Goal: Task Accomplishment & Management: Use online tool/utility

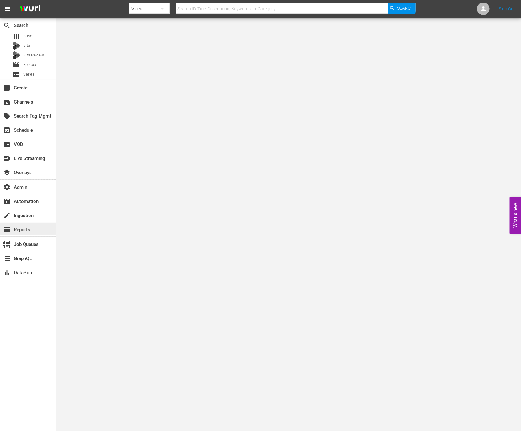
click at [21, 229] on div "table_chart Reports" at bounding box center [17, 229] width 35 height 6
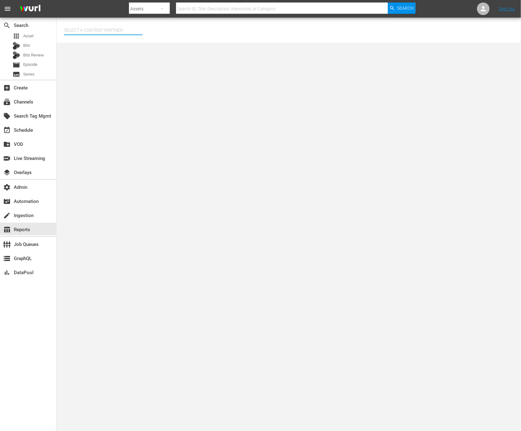
click at [97, 34] on input "text" at bounding box center [103, 30] width 78 height 15
type input "game"
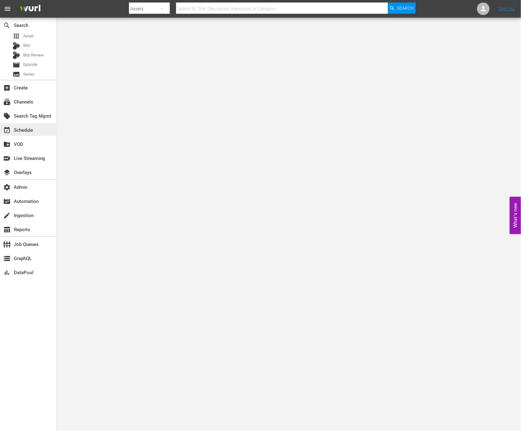
click at [35, 128] on div "event_available Schedule" at bounding box center [17, 130] width 35 height 6
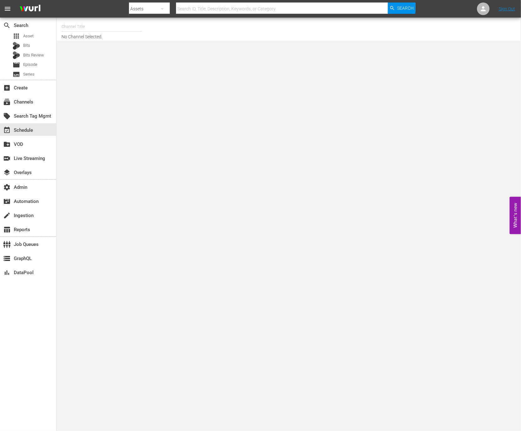
click at [101, 30] on input "text" at bounding box center [102, 26] width 80 height 15
click at [190, 57] on div "JAIL (Vizio) (1201 - langleyproductions_jail_1)" at bounding box center [148, 59] width 163 height 15
type input "JAIL (Vizio) (1201 - langleyproductions_jail_1)"
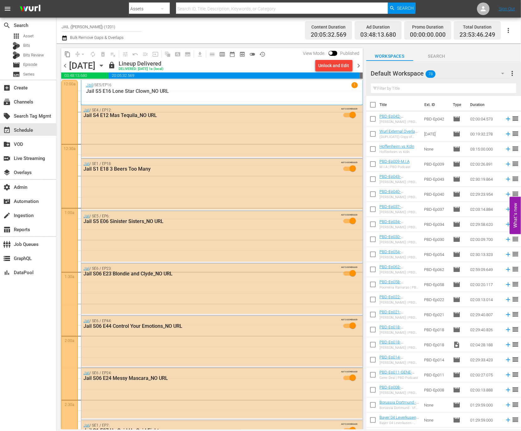
click at [360, 62] on span "chevron_right" at bounding box center [359, 66] width 8 height 8
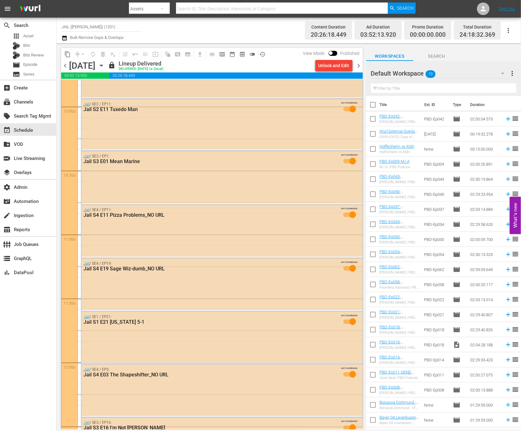
scroll to position [1260, 0]
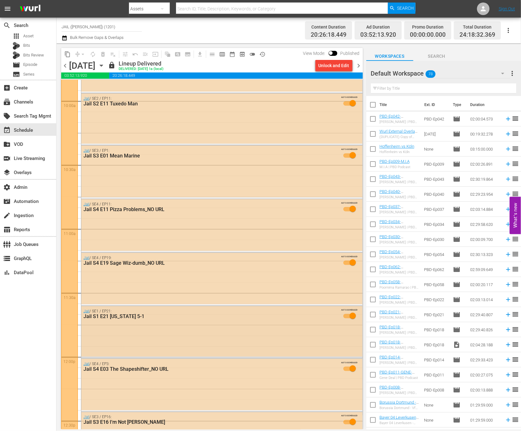
click at [275, 327] on div "Jail / SE1 / EP21: Jail S1 E21 Hawaii 5-1 AUTO-SCHEDULED" at bounding box center [221, 331] width 281 height 51
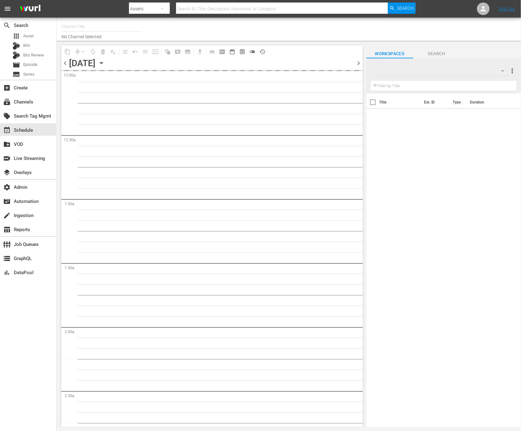
type input "Autentic Travel (1517)"
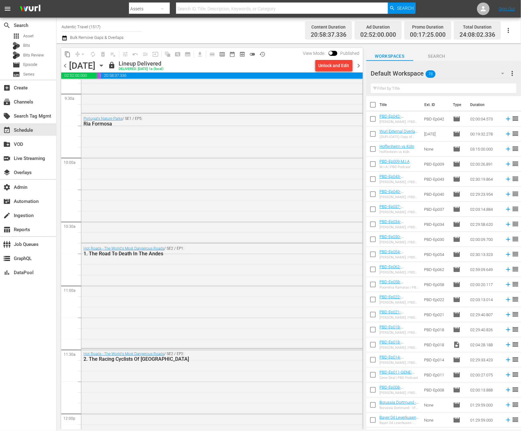
scroll to position [1202, 0]
click at [245, 210] on div "Portugal's Nature Parks / SE1 / EP5: Ria Formosa" at bounding box center [221, 179] width 281 height 128
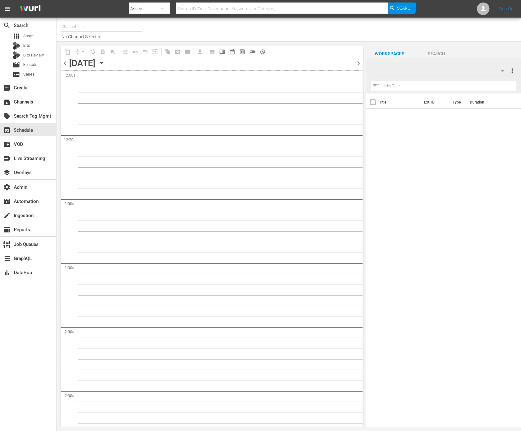
type input "Travelxp - EN (473)"
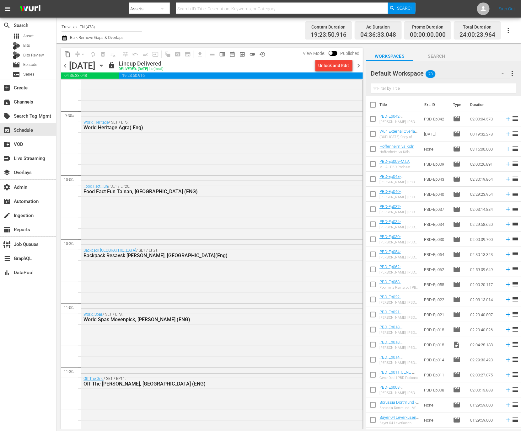
scroll to position [1219, 0]
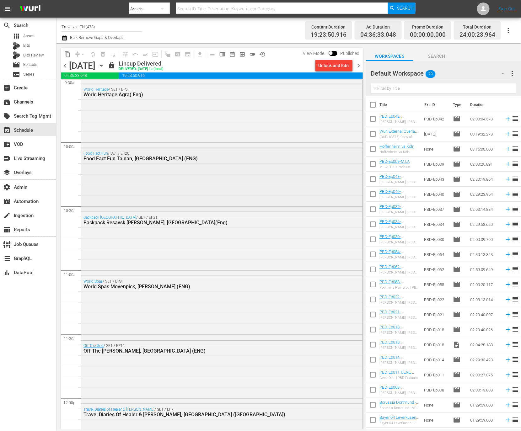
click at [185, 177] on div "Food Fact Fun / SE1 / EP20: Food Fact Fun Tainan, Taiwan (ENG)" at bounding box center [221, 180] width 281 height 62
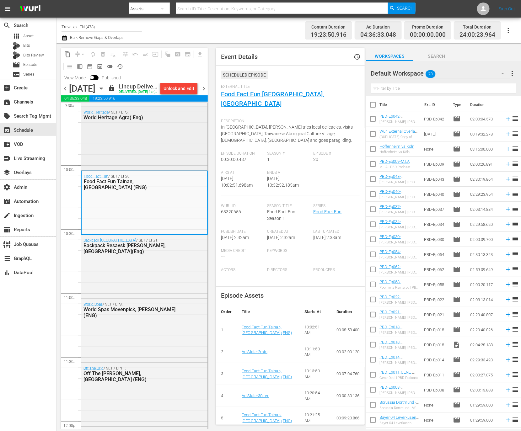
click at [170, 159] on div "World Heritage / SE1 / EP6: World Heritage Agra( Eng)" at bounding box center [144, 138] width 126 height 62
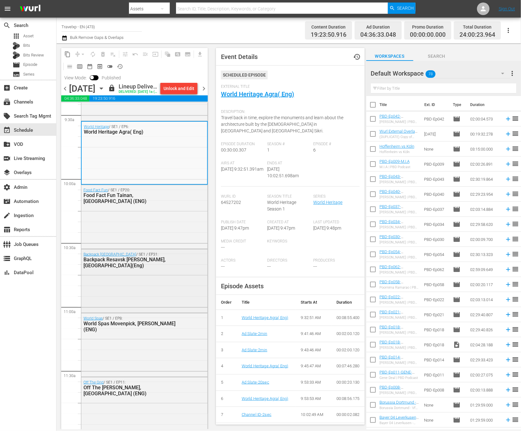
scroll to position [1202, 0]
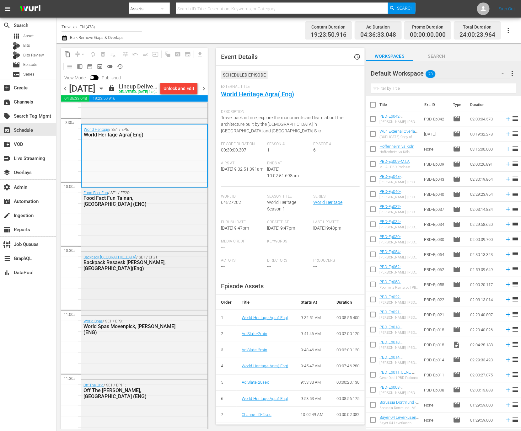
click at [136, 315] on div "Backpack Serbia / SE1 / EP31: Backpack Resavsk Pecina, Serbia(Eng)" at bounding box center [144, 283] width 126 height 62
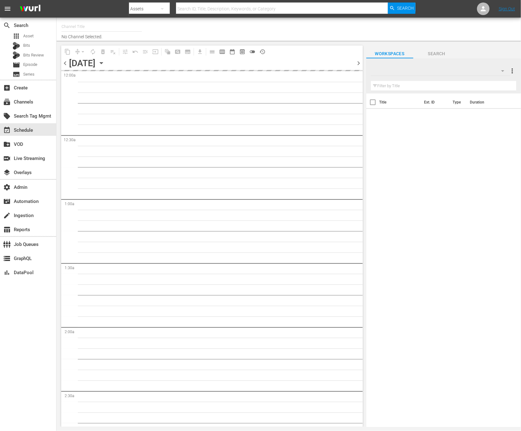
type input "Funny or Die (1289)"
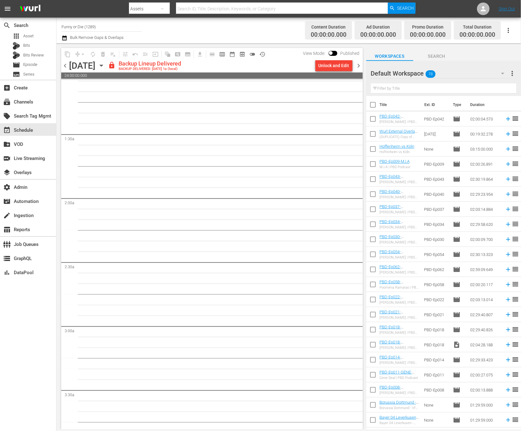
scroll to position [4, 0]
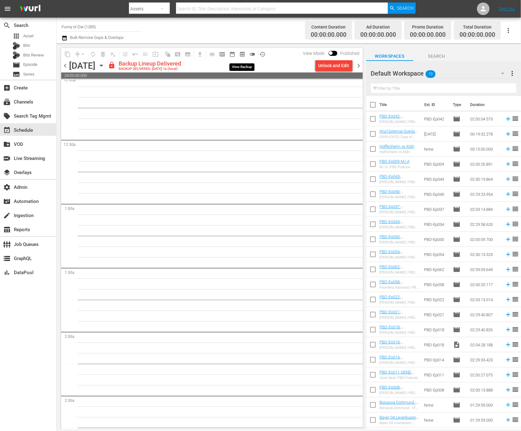
click at [241, 52] on span "preview_outlined" at bounding box center [242, 54] width 6 height 6
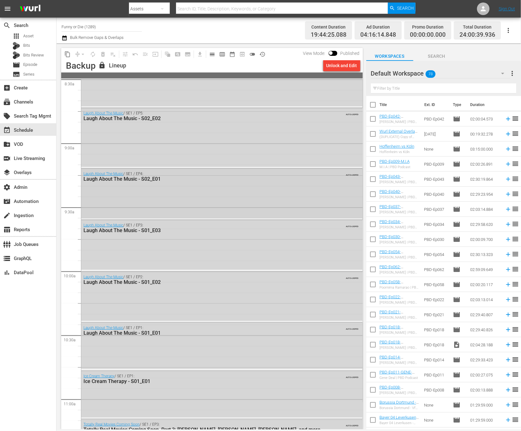
scroll to position [1098, 0]
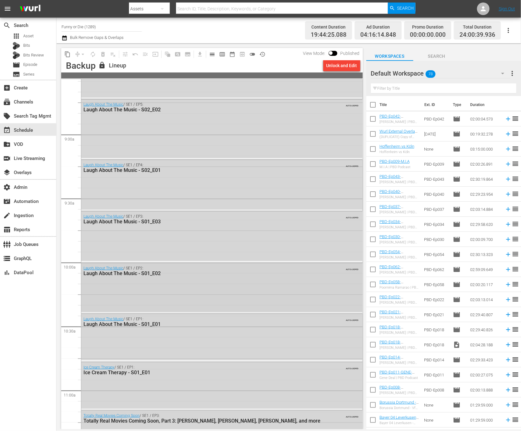
click at [184, 291] on div "Laugh About The Music / SE1 / EP2: Laugh About The Music - S01_E02 AUTO-LOOPED" at bounding box center [221, 287] width 281 height 49
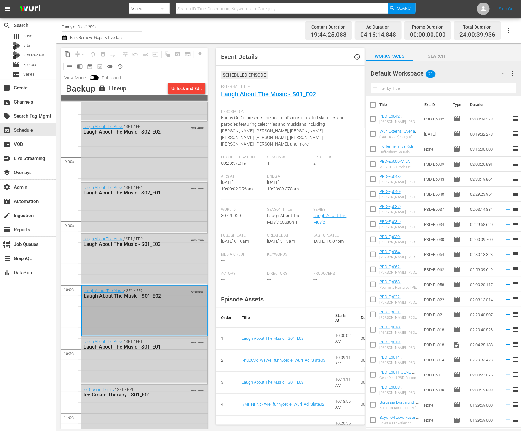
click at [157, 342] on div "Laugh About The Music / SE1 / EP1: Laugh About The Music - S01_E01" at bounding box center [130, 345] width 92 height 10
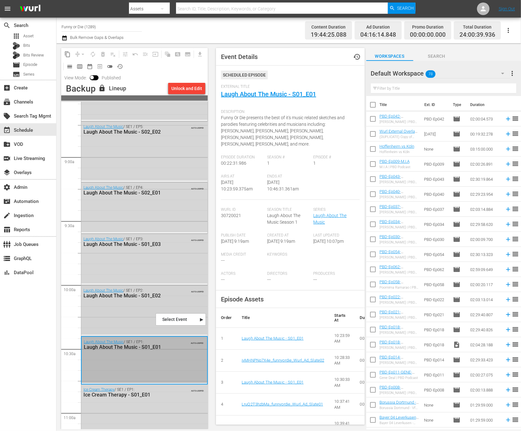
click at [177, 289] on div "AUTO-LOOPED" at bounding box center [190, 290] width 27 height 5
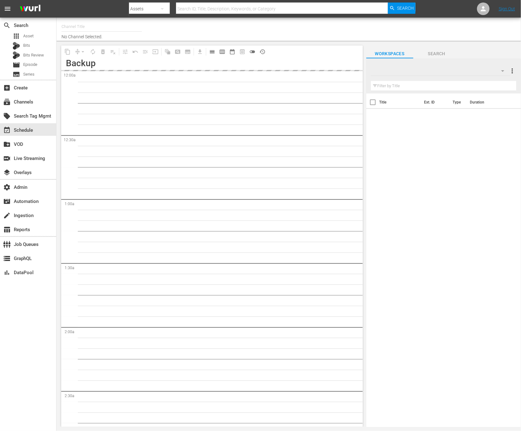
type input "ARTFLIX - ENG (1247)"
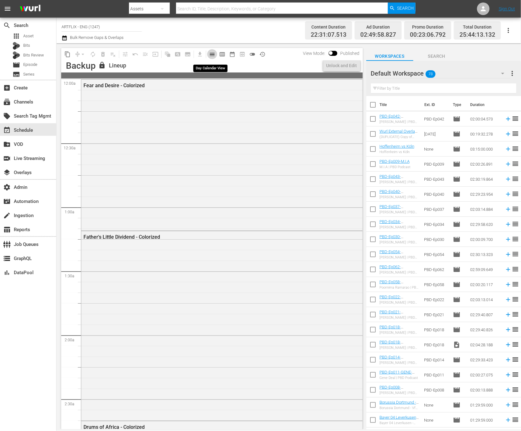
click at [210, 54] on span "calendar_view_day_outlined" at bounding box center [212, 54] width 6 height 6
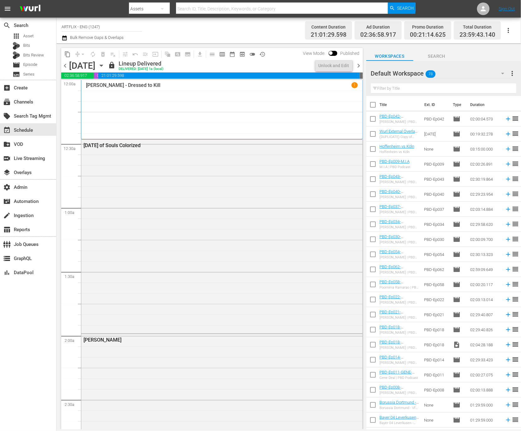
click at [358, 67] on span "chevron_right" at bounding box center [359, 66] width 8 height 8
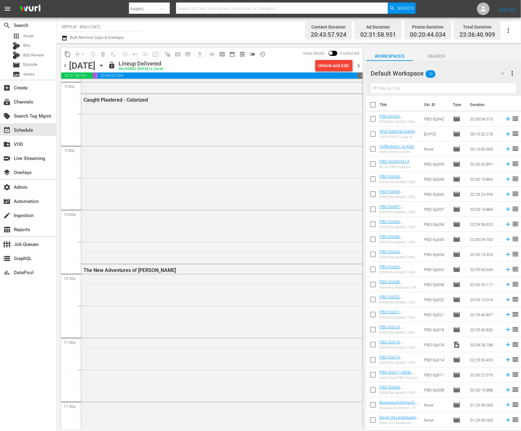
scroll to position [1146, 0]
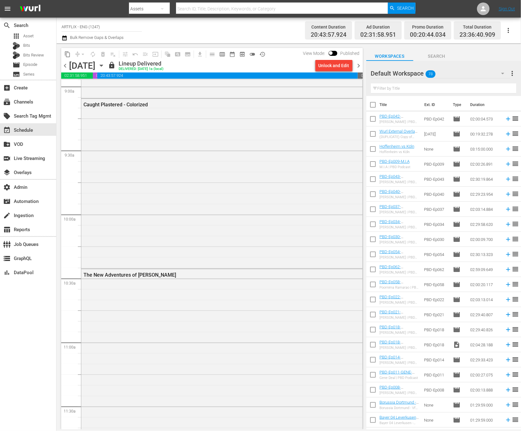
click at [224, 225] on div "Caught Plastered - Colorized" at bounding box center [221, 183] width 281 height 169
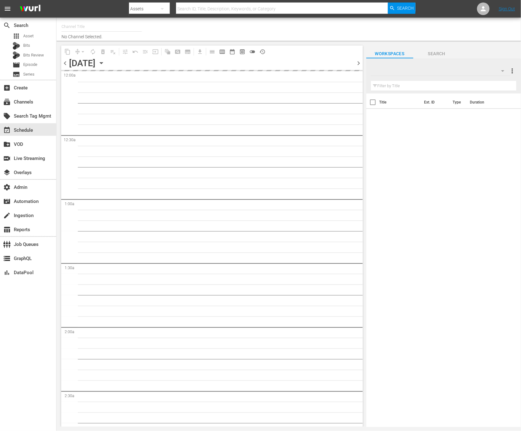
type input "Great British Menu (1231)"
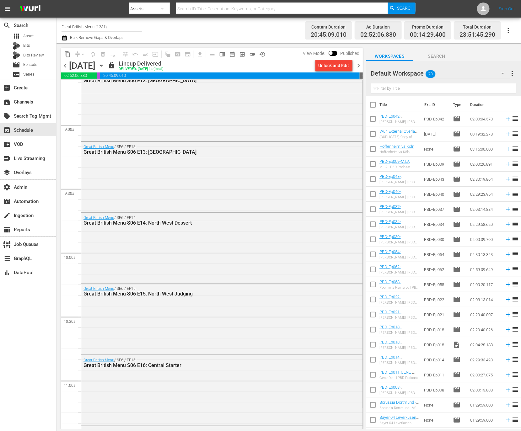
scroll to position [1112, 0]
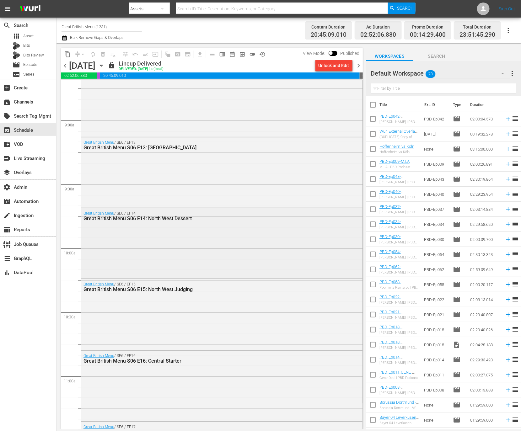
click at [184, 257] on div "Great British Menu / SE6 / EP14: Great British Menu S06 E14: North West Dessert" at bounding box center [221, 242] width 281 height 69
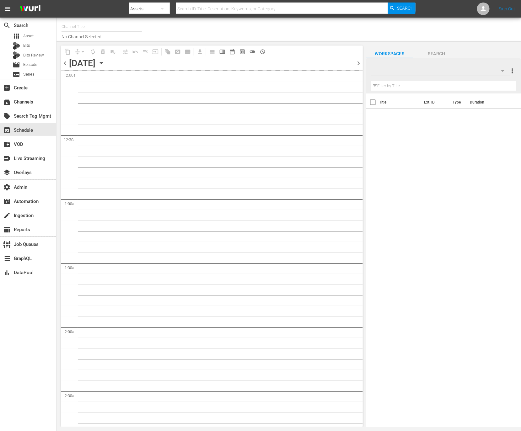
type input "COPS (RB - LG/Plex/TCL International) (1095)"
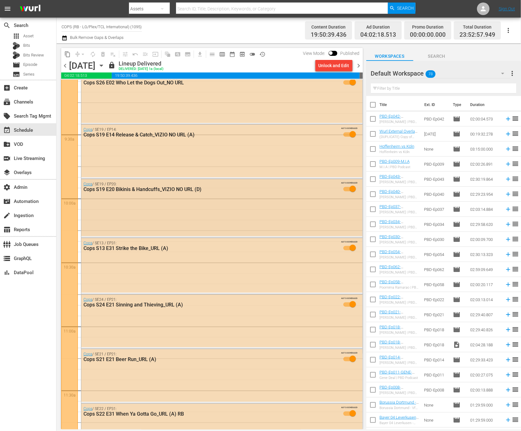
scroll to position [1161, 0]
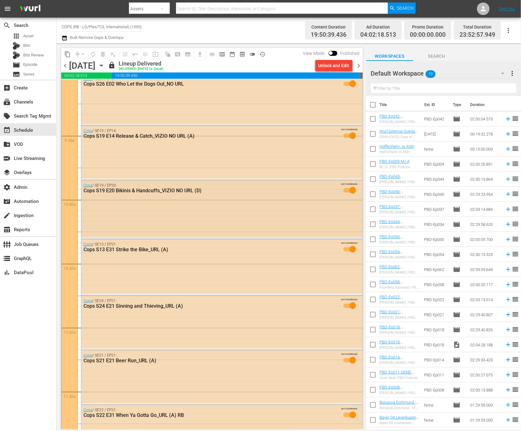
click at [189, 217] on div "Cops / SE19 / EP20: Cops S19 E20 Bikinis & Handcuffs_VIZIO NO URL (D) AUTO-SCHE…" at bounding box center [221, 209] width 281 height 57
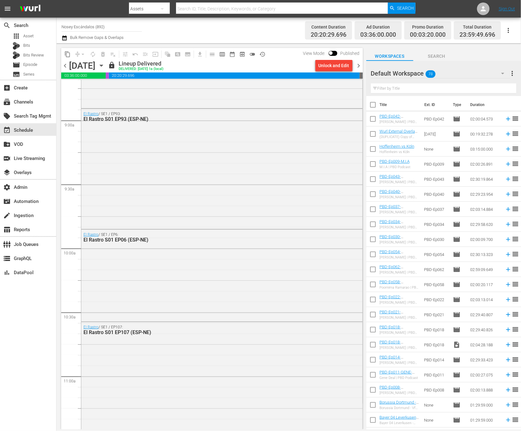
scroll to position [1204, 0]
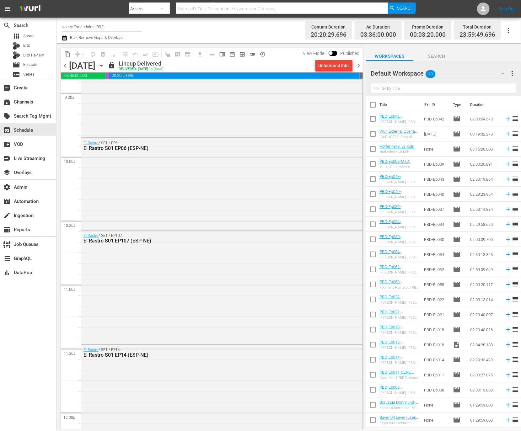
click at [213, 208] on div "El Rastro / SE1 / EP6: El Rastro S01 EP06 (ESP-NE)" at bounding box center [221, 183] width 281 height 90
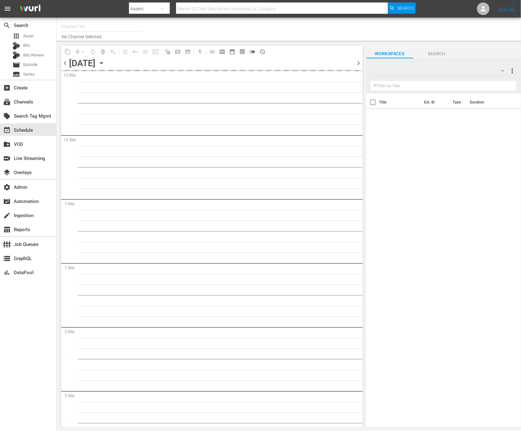
type input "People Are Awesome (International) (Playout) (386)"
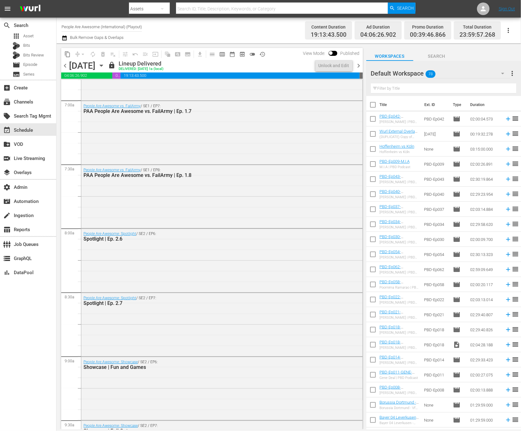
scroll to position [1087, 0]
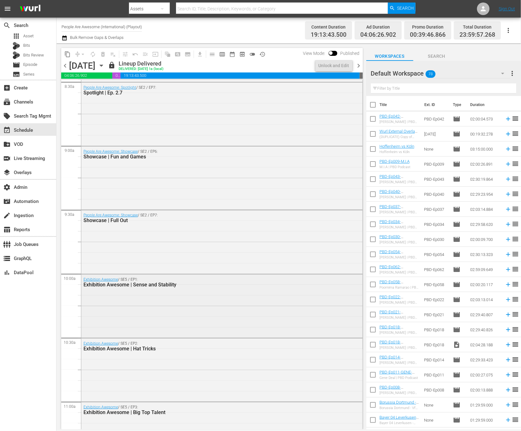
click at [175, 306] on div "Exhibition Awesome / SE5 / EP1: Exhibition Awesome | Sense and Stability" at bounding box center [221, 306] width 281 height 62
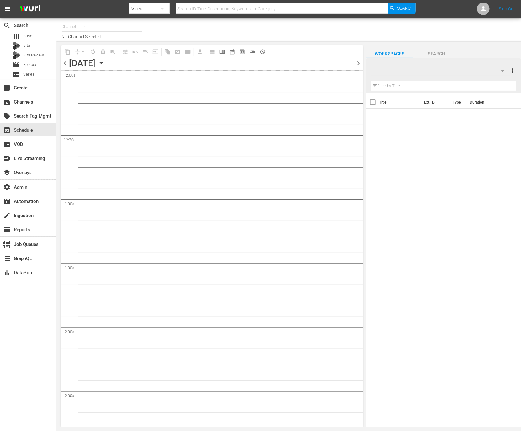
type input "GoUSA TV (International) (535)"
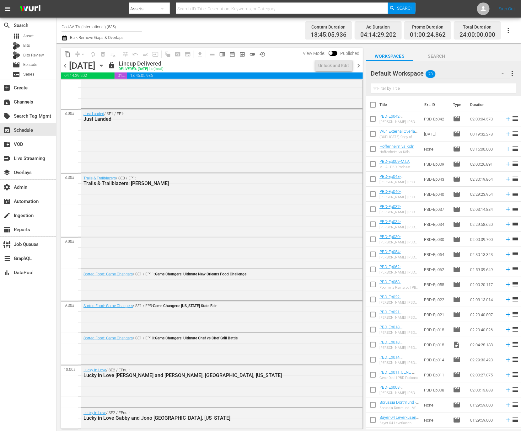
scroll to position [1079, 0]
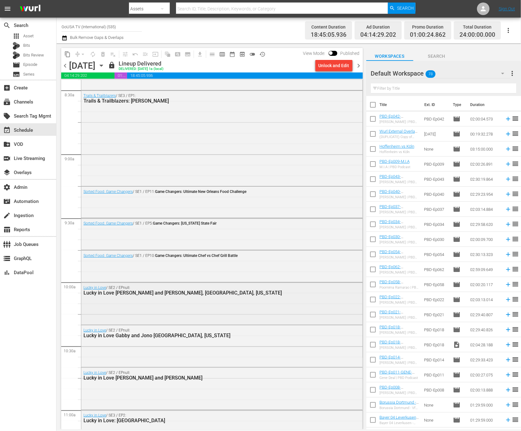
click at [148, 300] on div "Lucky in Love / SE2 / EPnull: Lucky in Love Sophie and Anna, Boston, Massachuse…" at bounding box center [221, 303] width 281 height 41
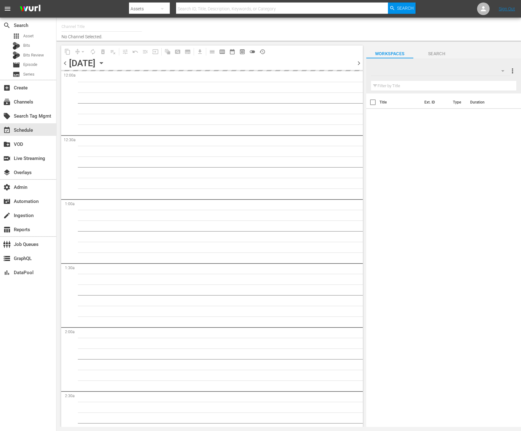
type input "Four in a Bed (1354)"
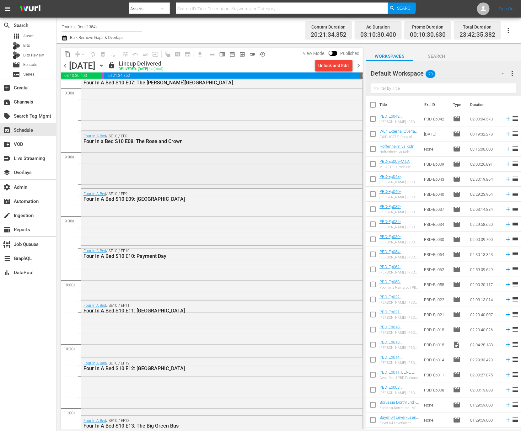
scroll to position [1085, 0]
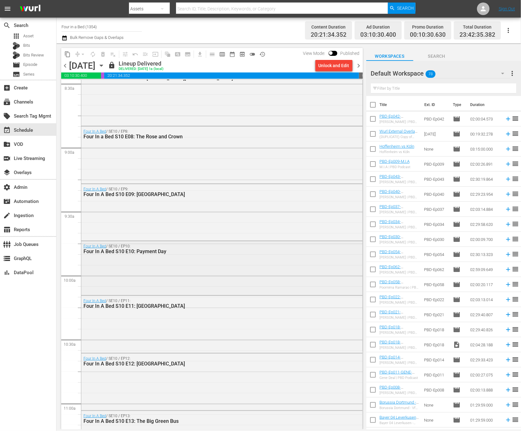
click at [168, 266] on div "Four In A Bed / SE10 / EP10: Four In A Bed S10 E10: Payment Day" at bounding box center [221, 267] width 281 height 52
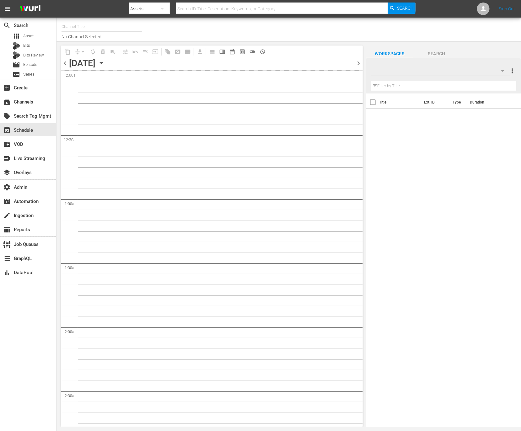
type input "Nosey (319)"
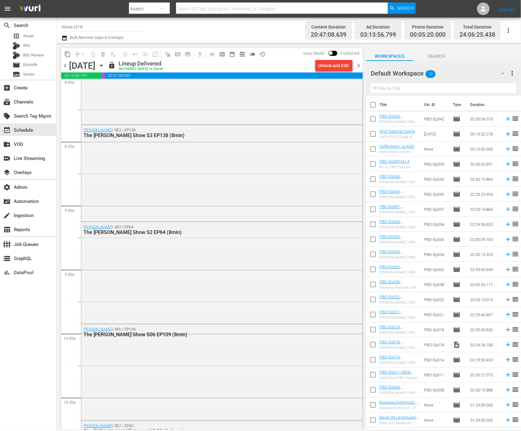
scroll to position [1069, 0]
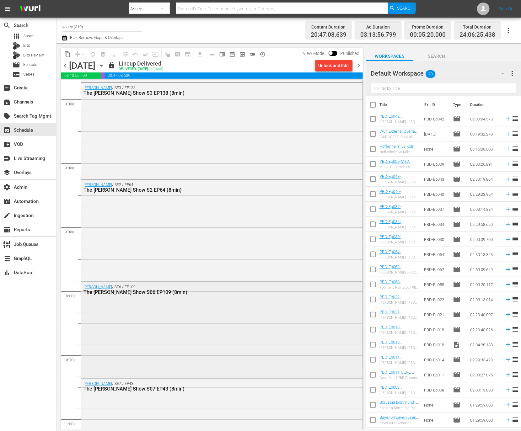
click at [169, 327] on div "[PERSON_NAME] / SE6 / EP109: The [PERSON_NAME] Show S06 EP109 (8min)" at bounding box center [221, 329] width 281 height 95
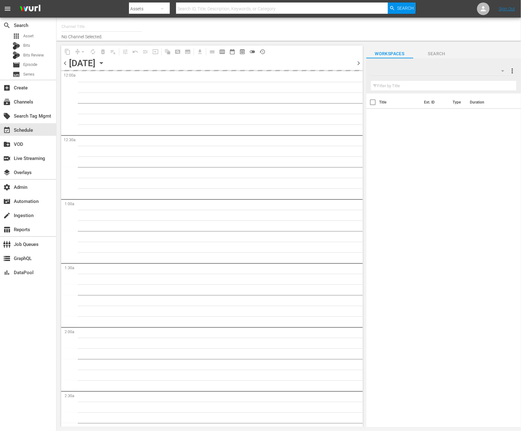
type input "Strongman Champions League (English) (1102)"
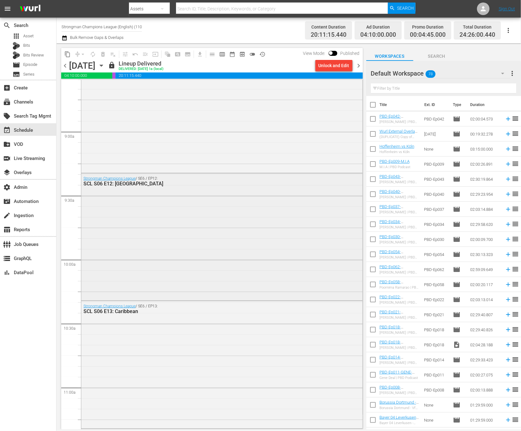
scroll to position [1088, 0]
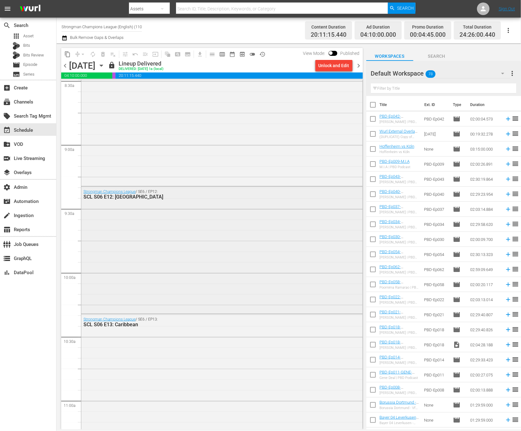
click at [139, 270] on div "Strongman Champions League / SE6 / EP12: SCL S06 E12: Ukraine" at bounding box center [221, 250] width 281 height 126
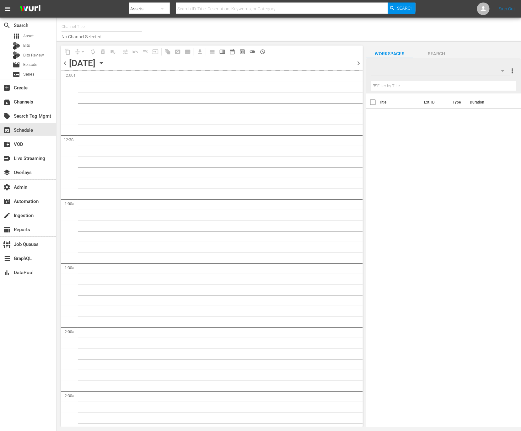
type input "COPS (RB - LG/Plex/TCL International) (1095)"
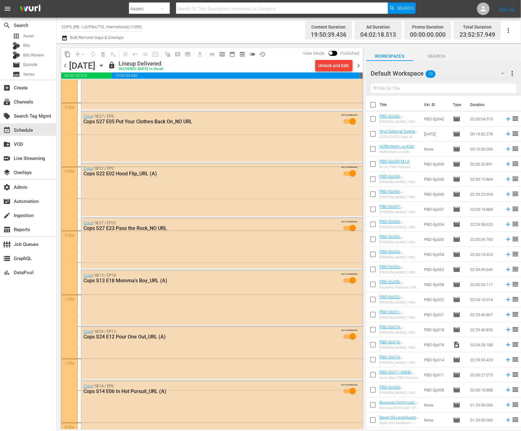
scroll to position [1104, 0]
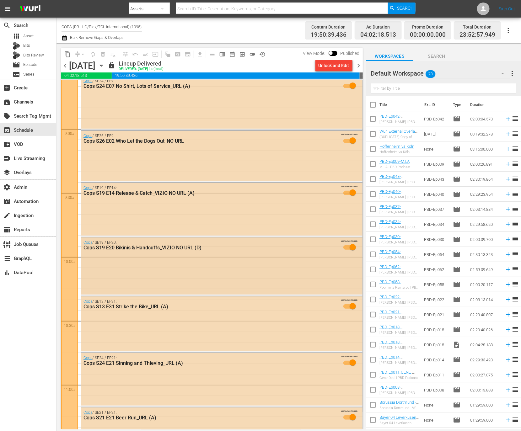
click at [172, 273] on div "Cops / SE19 / EP20: Cops S19 E20 Bikinis & Handcuffs_VIZIO NO URL (D) AUTO-SCHE…" at bounding box center [221, 266] width 281 height 57
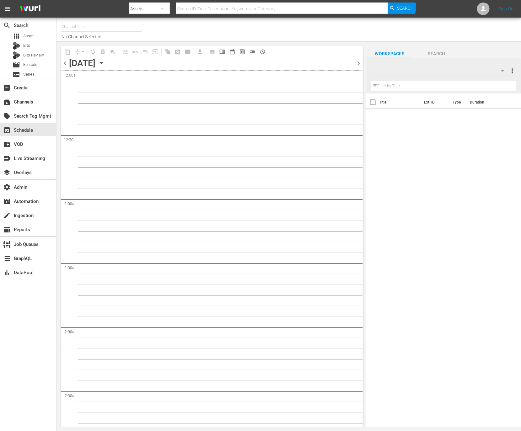
type input "Four in a Bed (1354)"
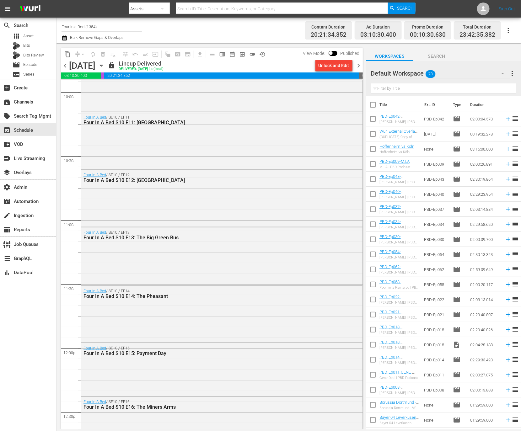
scroll to position [1262, 0]
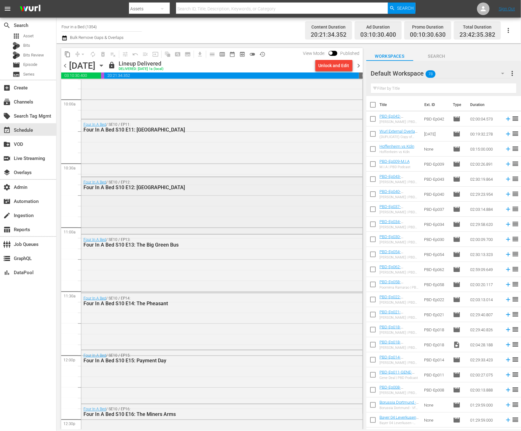
click at [141, 198] on div "Four In A Bed / SE10 / EP12: Four In A Bed S10 E12: Langmead Guest House" at bounding box center [221, 205] width 281 height 56
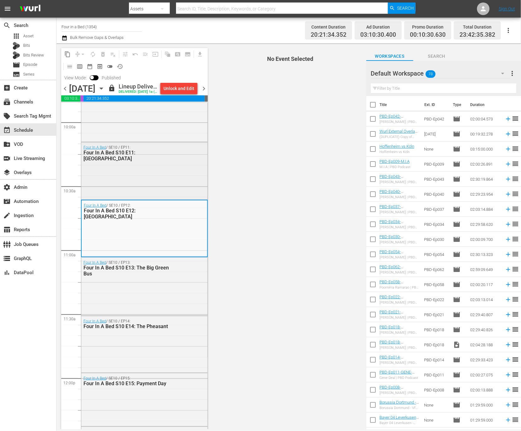
click at [147, 157] on div "Four In A Bed / SE10 / EP11: Four In A Bed S10 E11: Acqua Beach" at bounding box center [130, 153] width 92 height 16
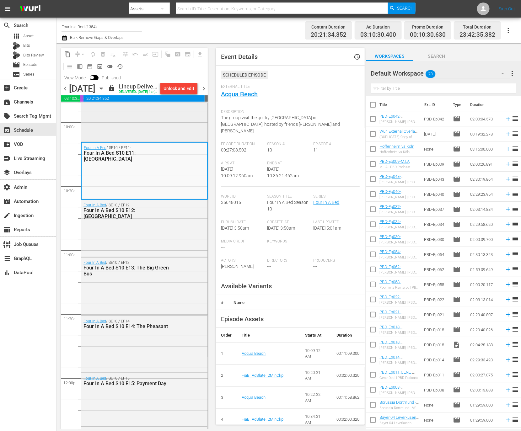
click at [141, 135] on div "Four In A Bed / SE10 / EP10: Four In A Bed S10 E10: Payment Day" at bounding box center [144, 114] width 126 height 52
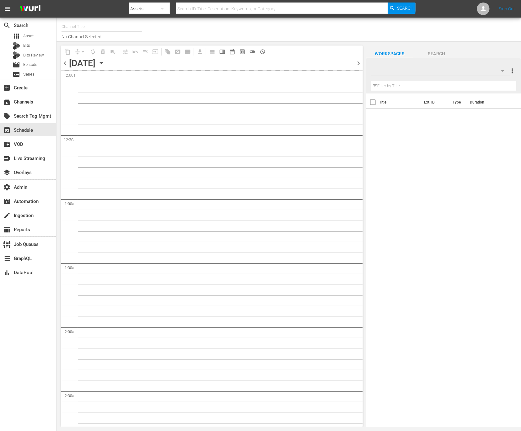
type input "Autentic History (1501)"
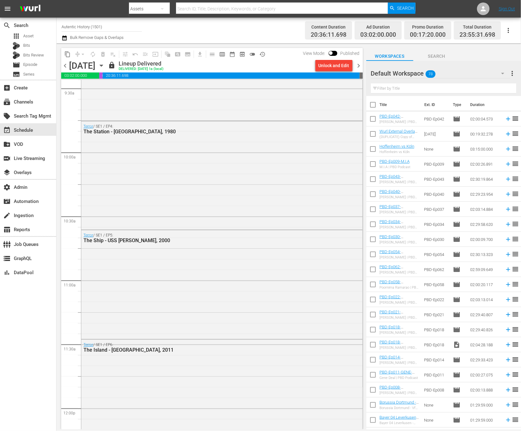
scroll to position [1187, 0]
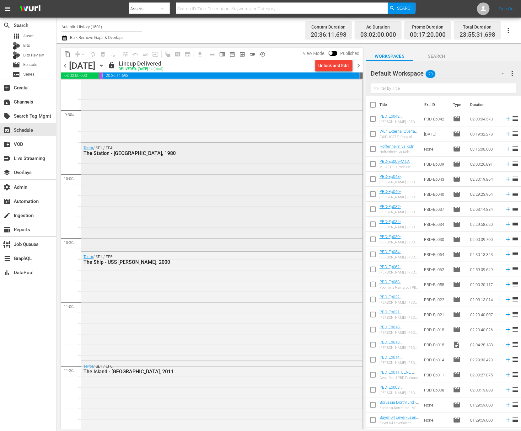
click at [187, 227] on div "Terror / SE1 / EP4: The Station - Bologna, 1980" at bounding box center [221, 196] width 281 height 107
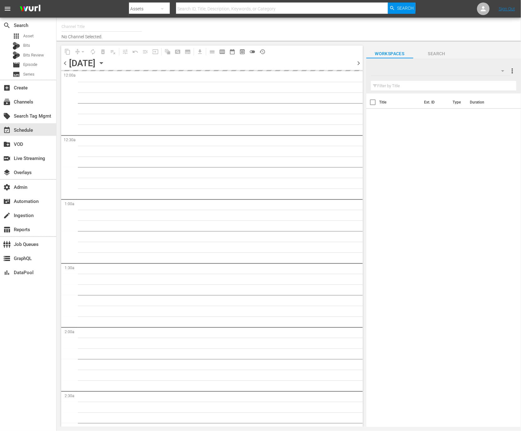
type input "Netherlands - LG - Samsung/VIDAA_UK - Sparkle Movies (1019)"
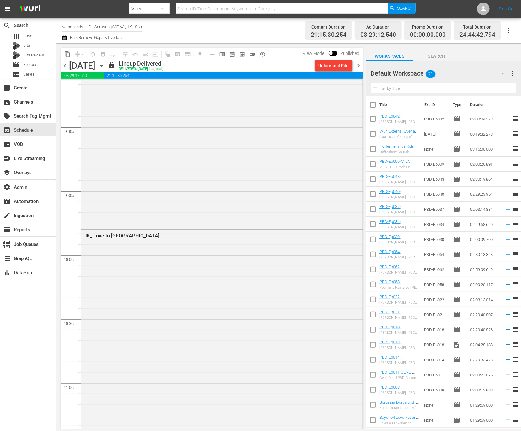
scroll to position [1079, 0]
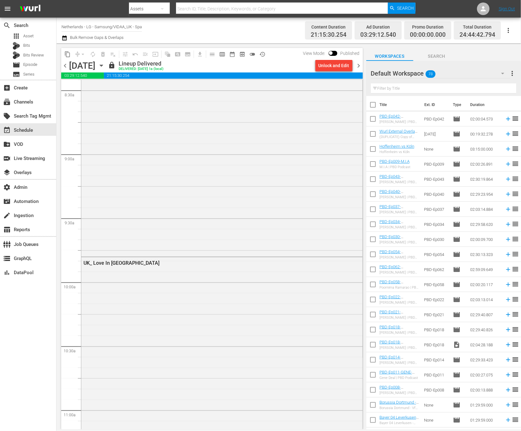
click at [189, 315] on div "UK_ Love In Tahiti" at bounding box center [221, 373] width 281 height 232
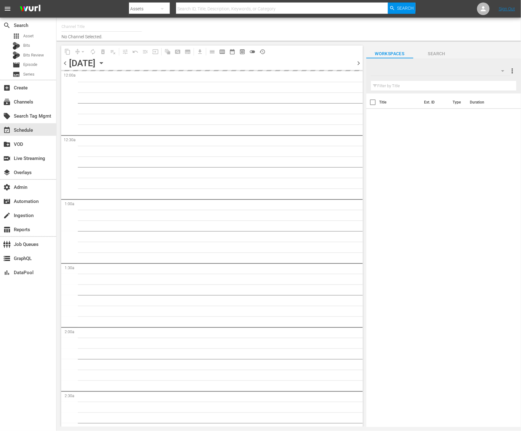
type input "Strongman Champions League (English) (1102)"
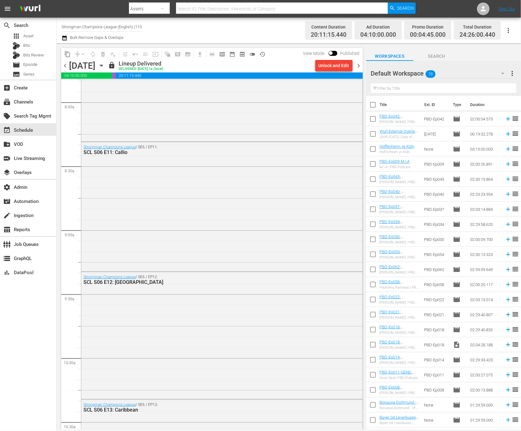
scroll to position [1181, 0]
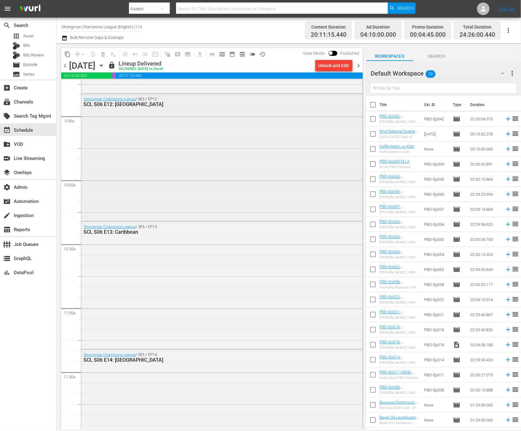
click at [214, 181] on div "Strongman Champions League / SE6 / EP12: SCL S06 E12: [GEOGRAPHIC_DATA]" at bounding box center [221, 157] width 281 height 126
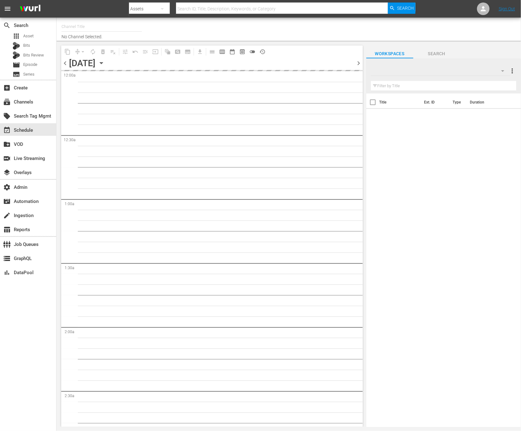
type input "JAIL ([PERSON_NAME]) (1201)"
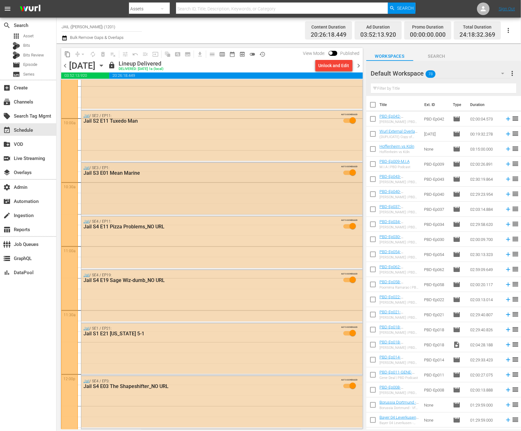
scroll to position [1240, 0]
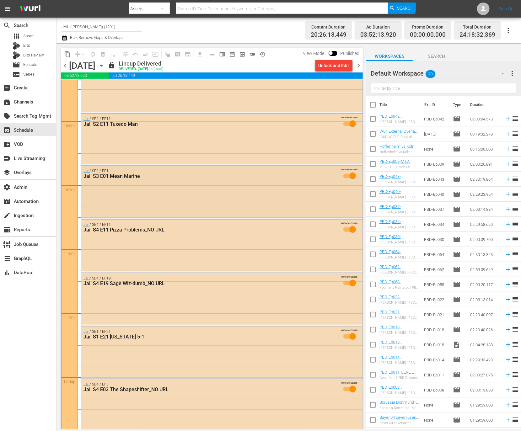
click at [190, 139] on div "Jail / SE2 / EP11: Jail S2 E11 Tuxedo Man AUTO-SCHEDULED" at bounding box center [221, 139] width 281 height 50
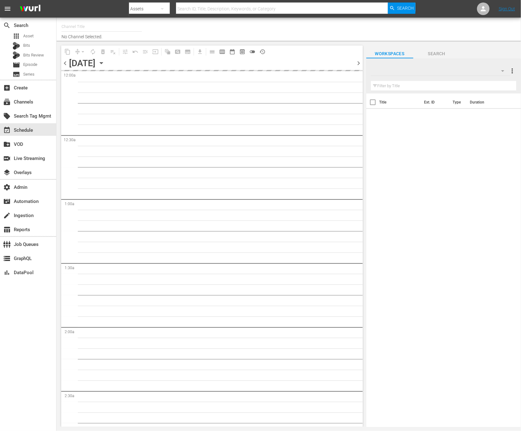
type input "Made in Hollywood Powered by Moviefone (276)"
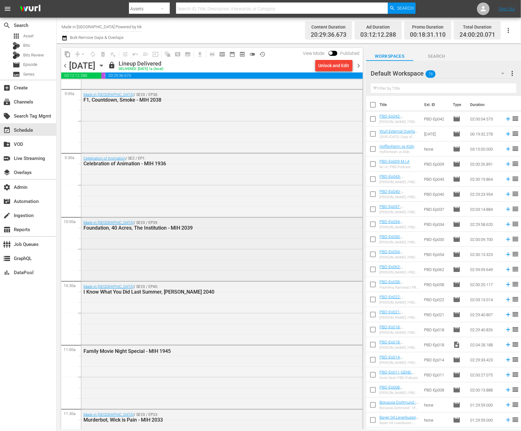
scroll to position [1157, 0]
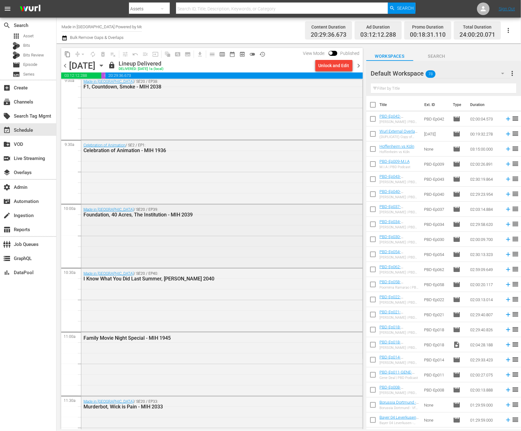
click at [184, 237] on div "Made in Hollywood / SE20 / EP39: Foundation, 40 Acres, The Institution - MIH 20…" at bounding box center [221, 236] width 281 height 62
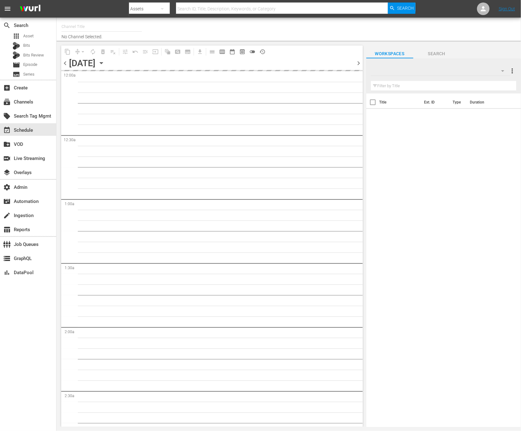
type input "Four in a Bed (1354)"
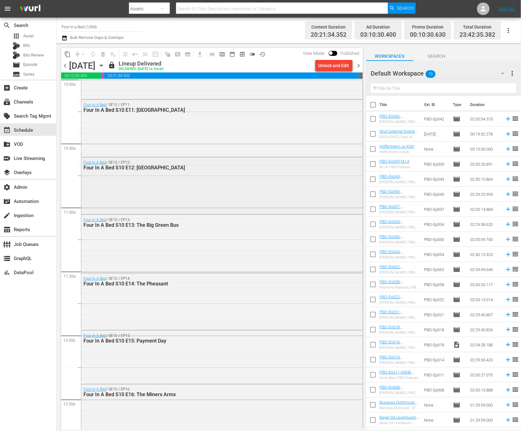
scroll to position [1279, 0]
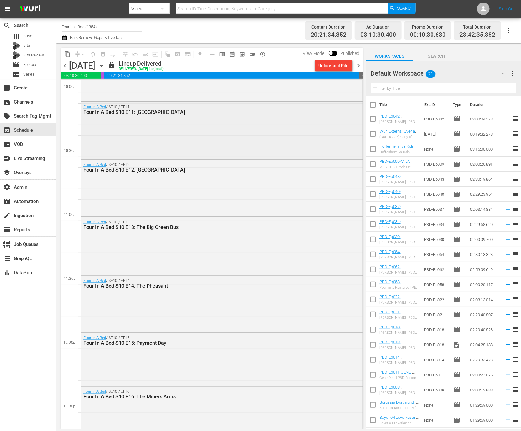
click at [216, 141] on div "Four In A Bed / SE10 / EP11: Four In A Bed S10 E11: Acqua Beach" at bounding box center [221, 130] width 281 height 56
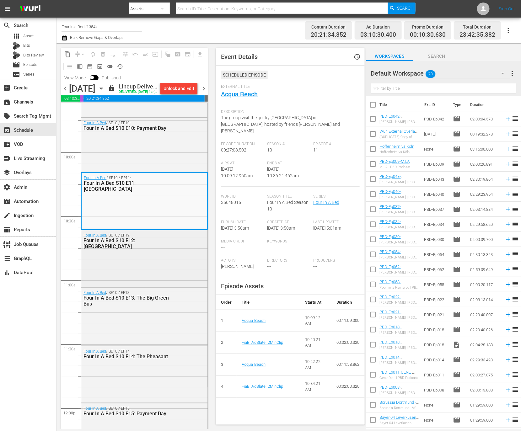
scroll to position [1230, 0]
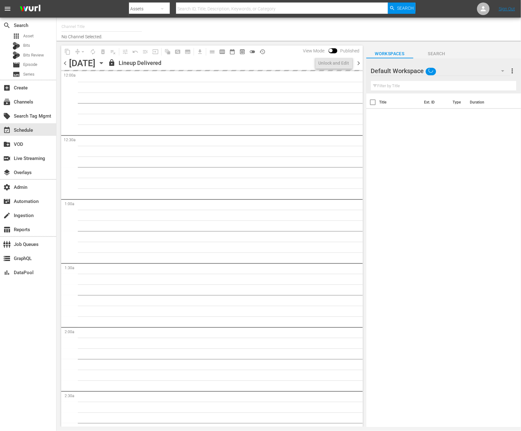
type input "Autentic History (1501)"
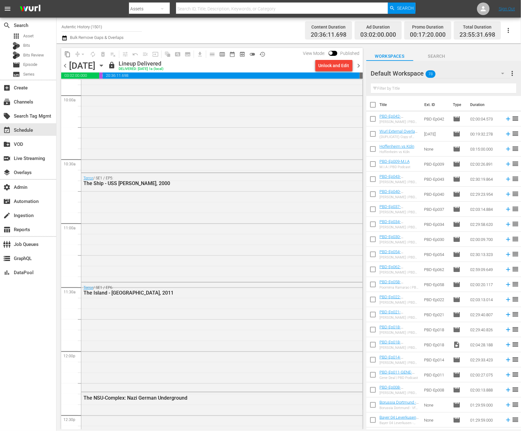
scroll to position [1263, 0]
click at [143, 224] on div "Terror / SE1 / EP5: The Ship - USS Cole, 2000" at bounding box center [221, 230] width 281 height 108
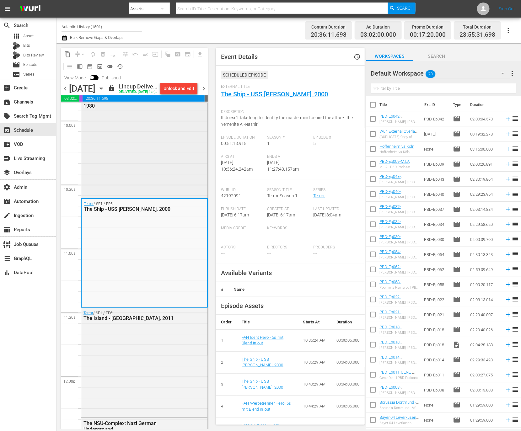
scroll to position [1261, 0]
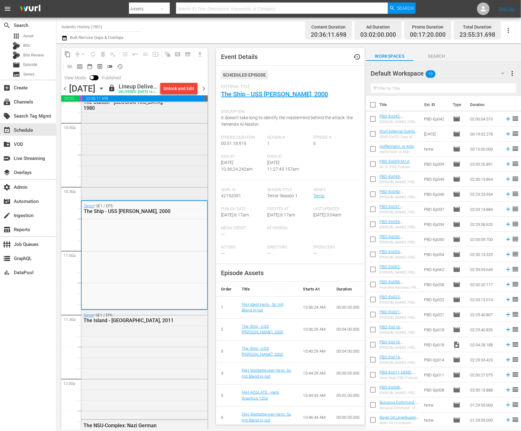
click at [149, 180] on div "Terror / SE1 / EP4: The Station - Bologna, 1980" at bounding box center [144, 145] width 126 height 107
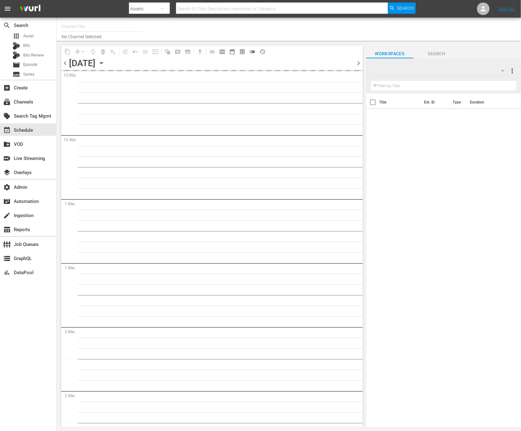
type input "Undercover Boss (2032)"
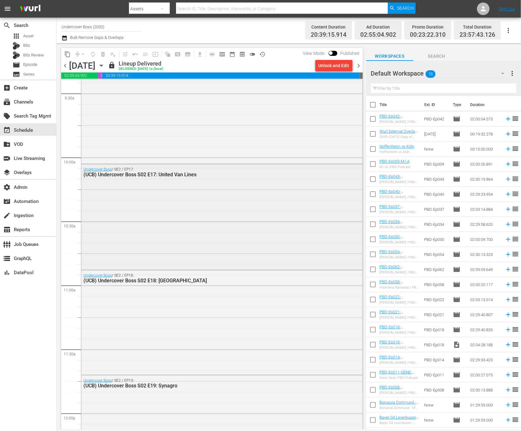
scroll to position [1204, 0]
click at [174, 219] on div "Undercover Boss / SE2 / EP17: (UCB) Undercover Boss S02 E17: United Van Lines" at bounding box center [221, 216] width 281 height 104
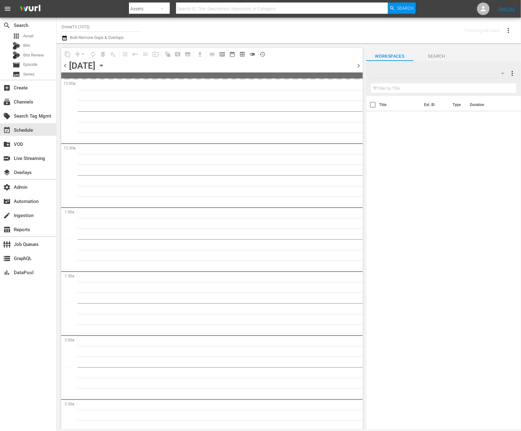
type input "DroneTV (1072)"
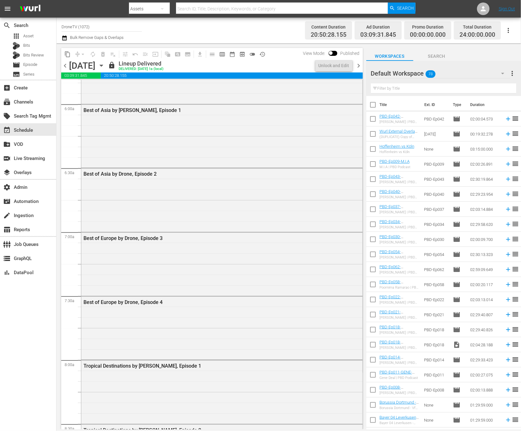
scroll to position [1165, 0]
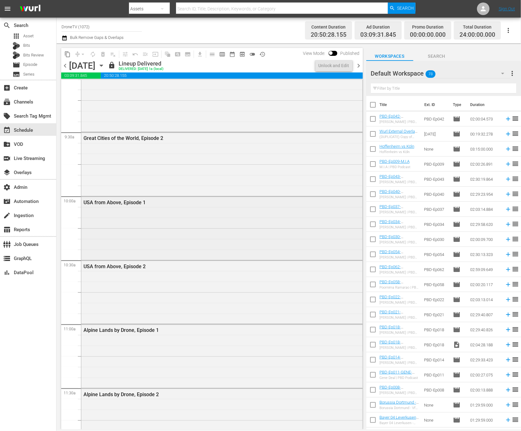
click at [175, 225] on div "USA from Above, Episode 1" at bounding box center [221, 228] width 281 height 62
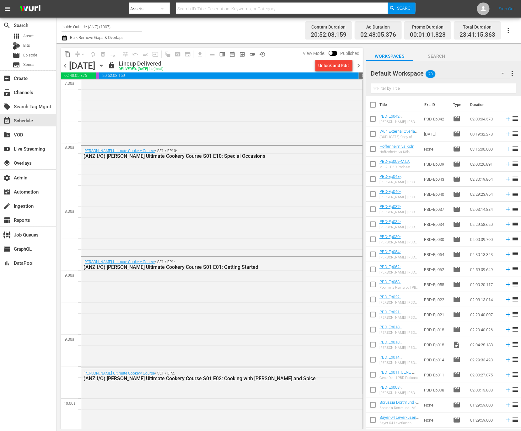
scroll to position [969, 0]
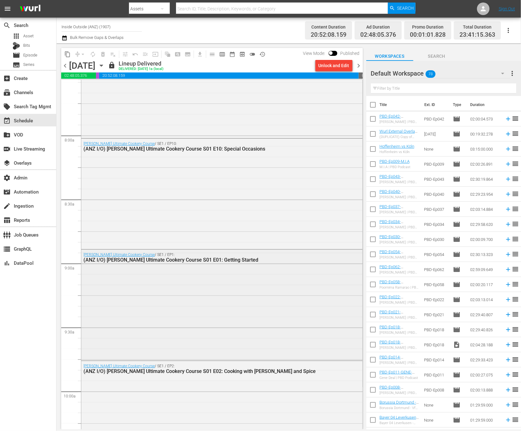
click at [141, 319] on div "Gordon Ramsay’s Ultimate Cookery Course / SE1 / EP1: (ANZ I/O) Gordon Ramsay’s …" at bounding box center [221, 305] width 281 height 110
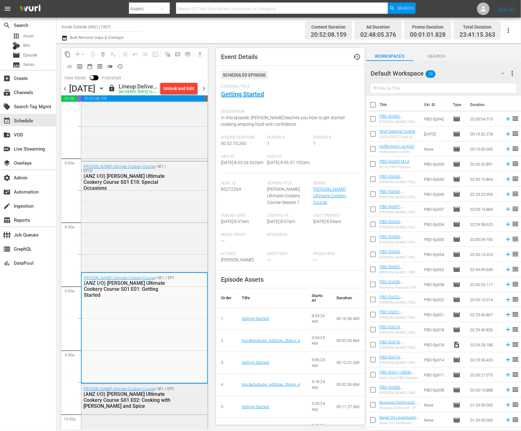
click at [123, 409] on div "(ANZ I/O) Gordon Ramsay’s Ultimate Cookery Course S01 E02: Cooking with Chilli …" at bounding box center [130, 401] width 92 height 18
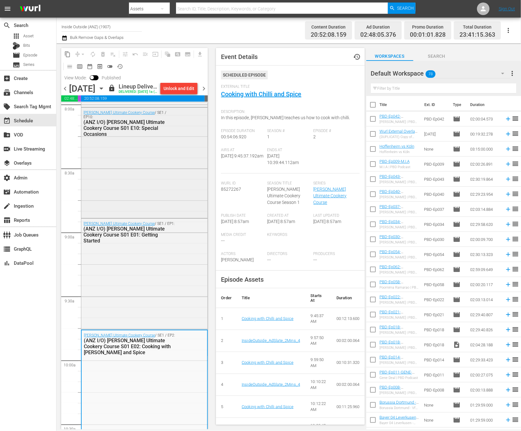
scroll to position [1082, 0]
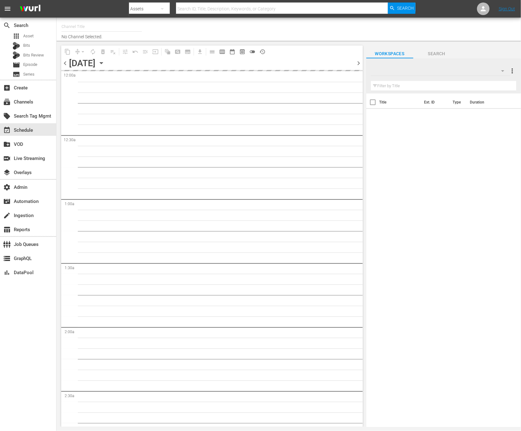
type input "Just for Laughs Gags (1191)"
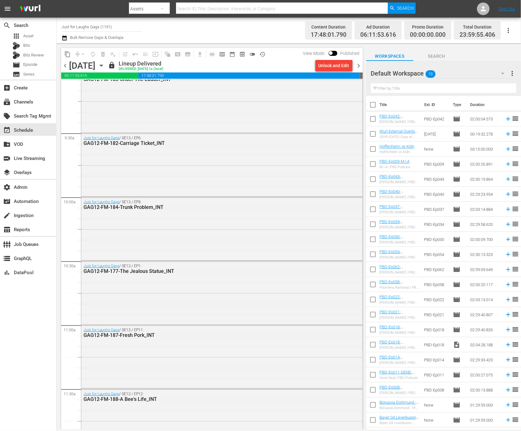
scroll to position [1239, 0]
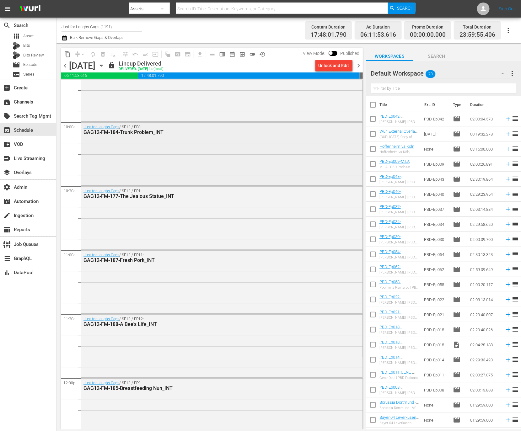
click at [217, 182] on div "Just for Laughs Gags / SE13 / EP8: GAG12-FM-184-Trunk Problem_INT" at bounding box center [221, 153] width 281 height 62
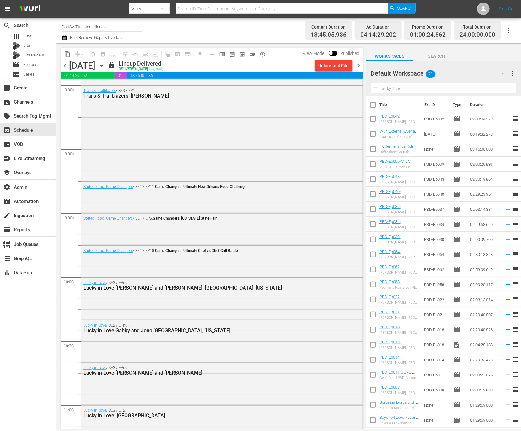
scroll to position [1169, 0]
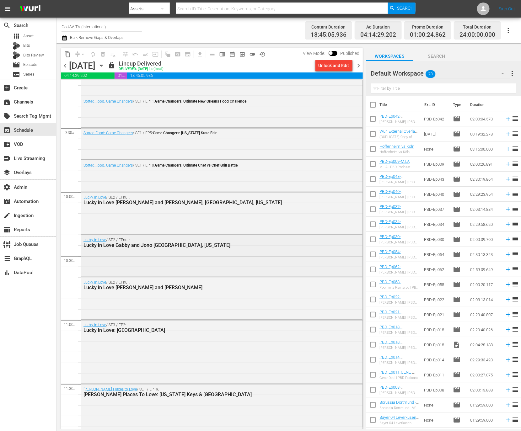
click at [202, 256] on div "Lucky in Love / SE2 / EPnull: Lucky in Love Gabby and Jono [GEOGRAPHIC_DATA], […" at bounding box center [221, 255] width 281 height 41
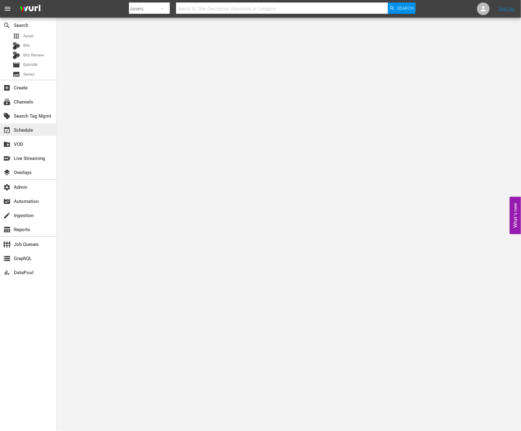
click at [28, 128] on div "event_available Schedule" at bounding box center [17, 130] width 35 height 6
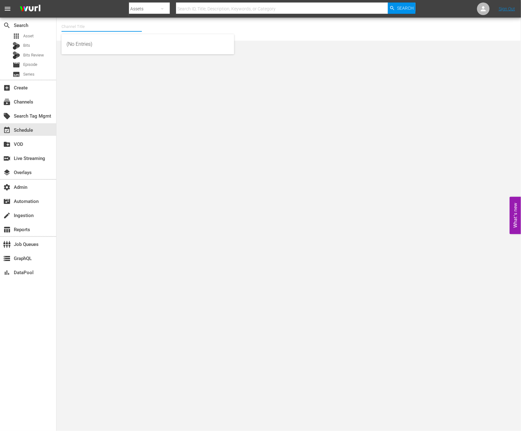
click at [97, 26] on input "text" at bounding box center [102, 26] width 80 height 15
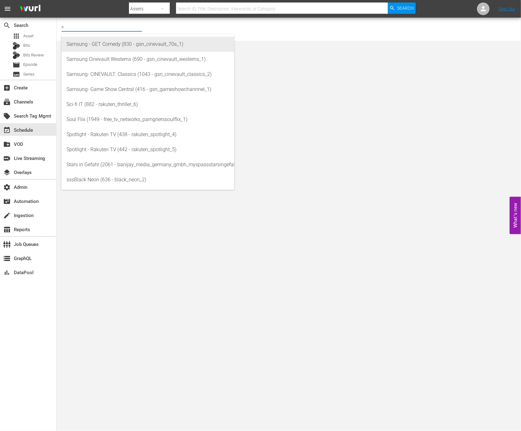
click at [100, 43] on div "Samsung - GET Comedy (830 - gsn_cinevault_70s_1)" at bounding box center [148, 44] width 163 height 15
type input "Samsung - GET Comedy (830 - gsn_cinevault_70s_1)"
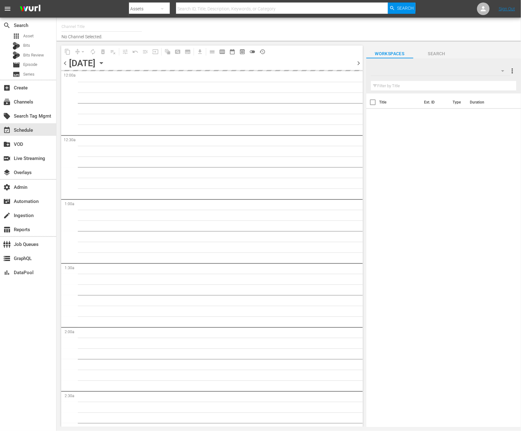
type input "Hollywire (1091)"
type input "Netherlands - LG - Samsung/VIDAA_UK - Sparkle Movies (1019)"
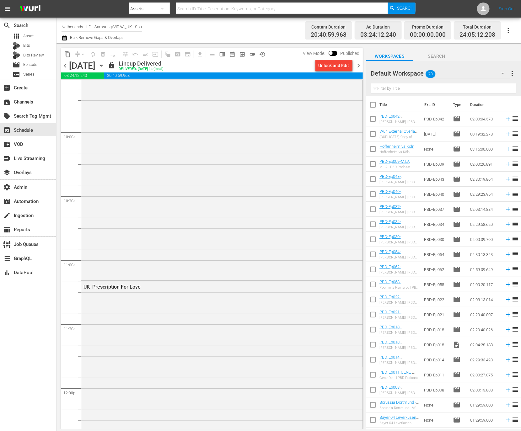
scroll to position [1214, 0]
click at [225, 223] on div "UK- Finding Love In Big Sky" at bounding box center [221, 183] width 281 height 222
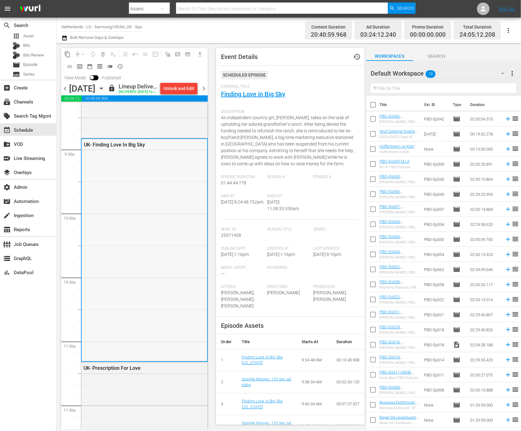
scroll to position [1169, 0]
click at [208, 93] on span "chevron_right" at bounding box center [204, 89] width 8 height 8
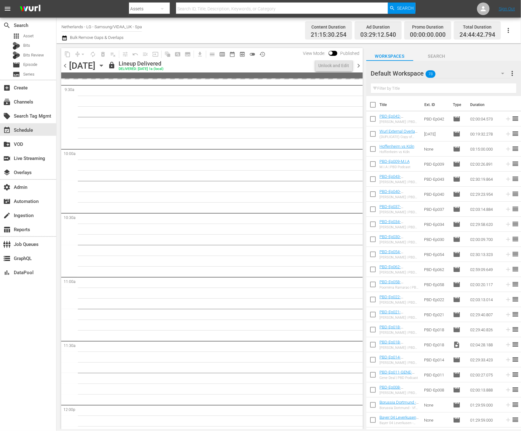
scroll to position [1190, 0]
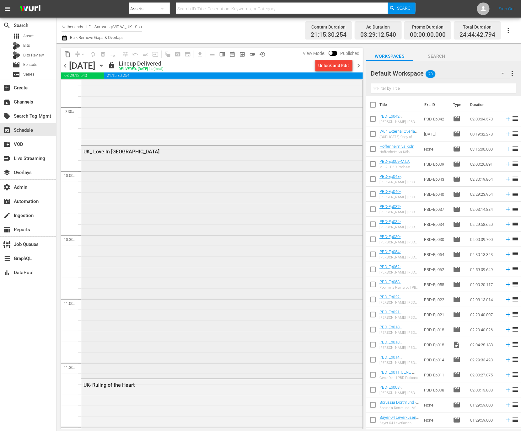
click at [175, 278] on div "UK_ Love In Tahiti" at bounding box center [221, 262] width 281 height 232
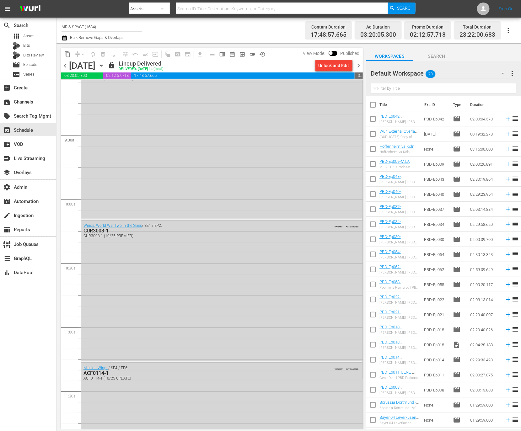
scroll to position [1179, 0]
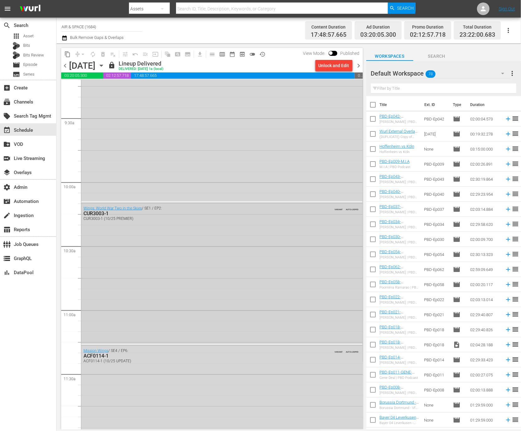
click at [212, 236] on div "Wings: World War Two in the Skies / SE1 / EP2: CUR3003-1 CUR3003-1 (10/25 PREMI…" at bounding box center [221, 273] width 281 height 141
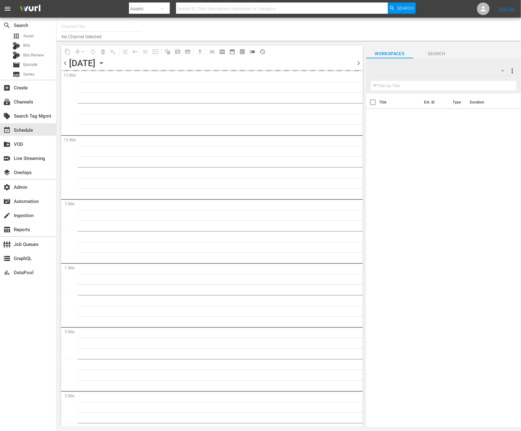
type input "Adventure Earth (1299)"
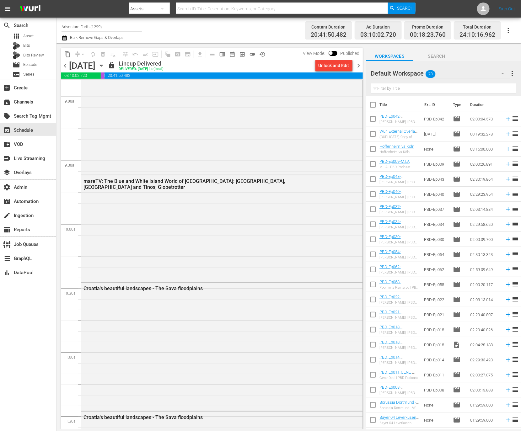
scroll to position [1170, 0]
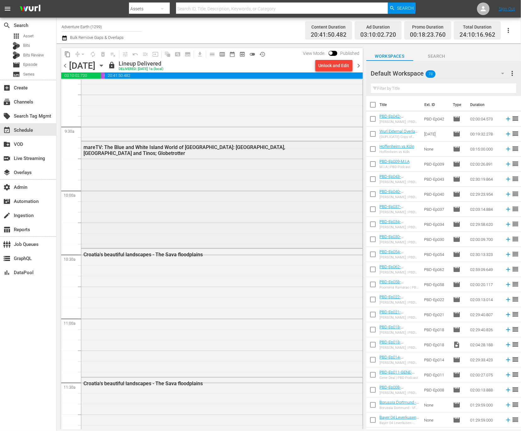
click at [184, 214] on div "mareTV: The Blue and White Island World of Greece: Mykonos, Naxos and Tinos; Gl…" at bounding box center [221, 194] width 281 height 105
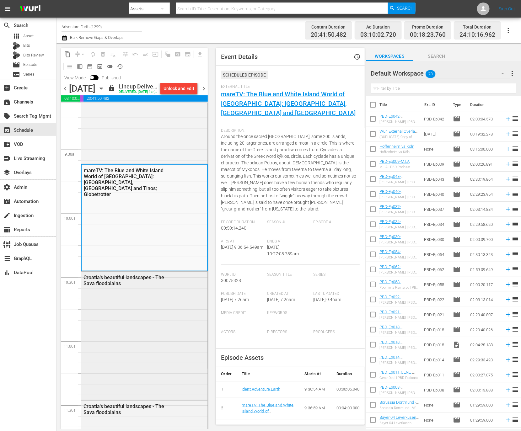
click at [142, 301] on div "Croatia's beautiful landscapes - The Sava floodplains" at bounding box center [144, 335] width 126 height 127
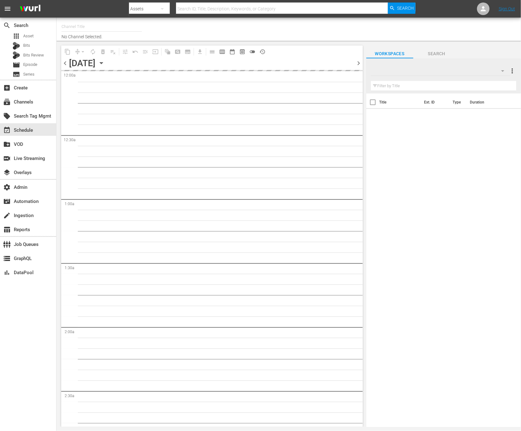
type input "Judge [PERSON_NAME] (349)"
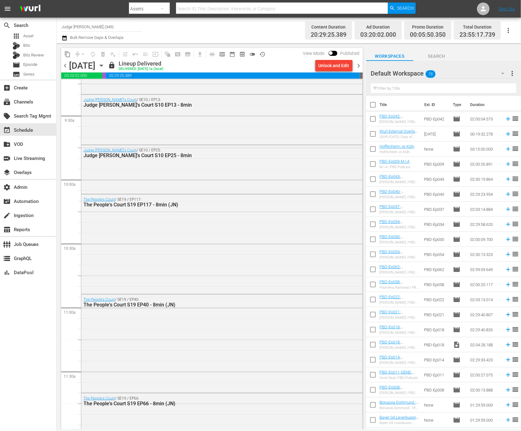
scroll to position [1216, 0]
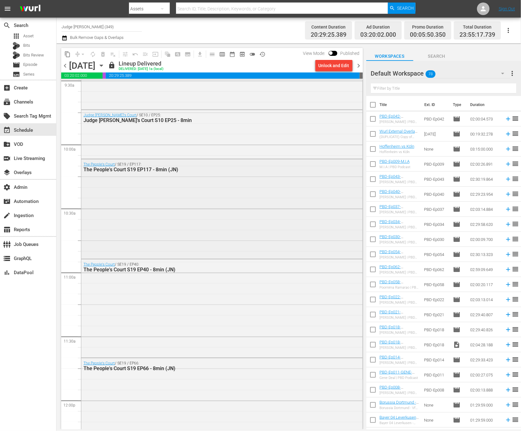
click at [180, 245] on div "The People's Court / SE19 / EP117: The People's Court S19 EP117 - 8min (JN)" at bounding box center [221, 208] width 281 height 98
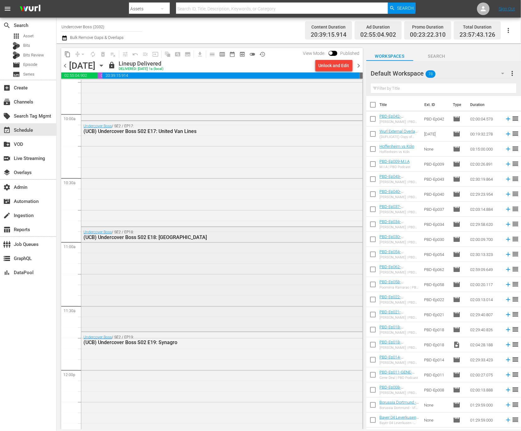
scroll to position [1238, 0]
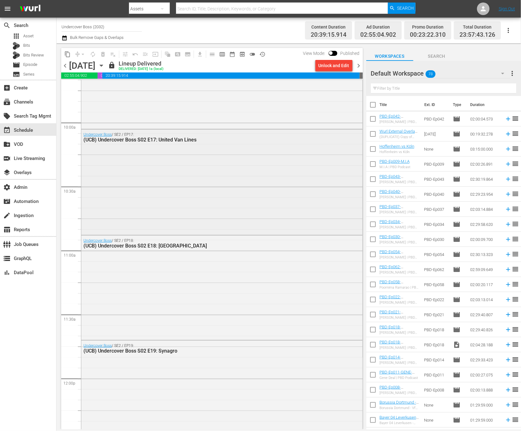
click at [243, 167] on div "Undercover Boss / SE2 / EP17: (UCB) Undercover Boss S02 E17: United Van Lines" at bounding box center [221, 182] width 281 height 104
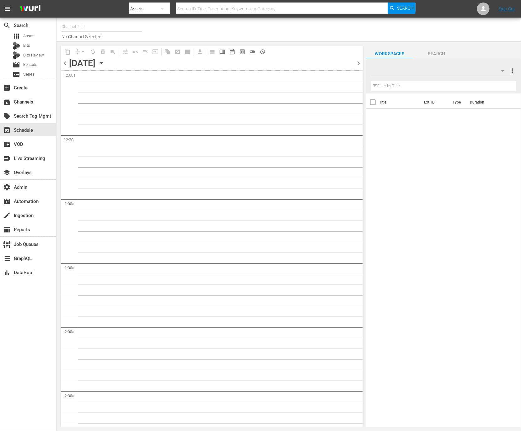
type input "JAIL ([PERSON_NAME]) (1201)"
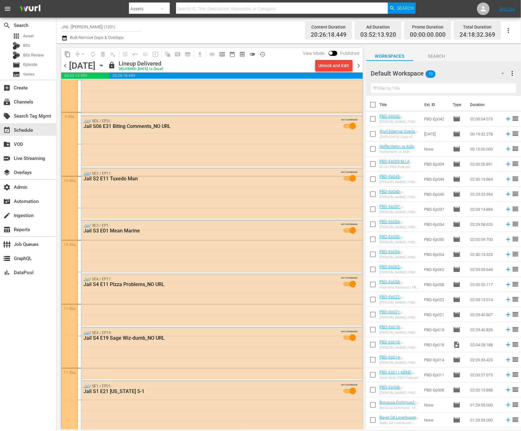
scroll to position [1151, 0]
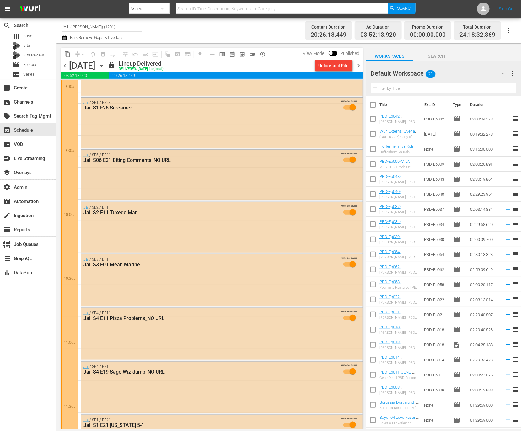
click at [193, 177] on div "Jail / SE6 / EP31: Jail S06 E31 Biting Comments_NO URL AUTO-SCHEDULED" at bounding box center [221, 175] width 281 height 51
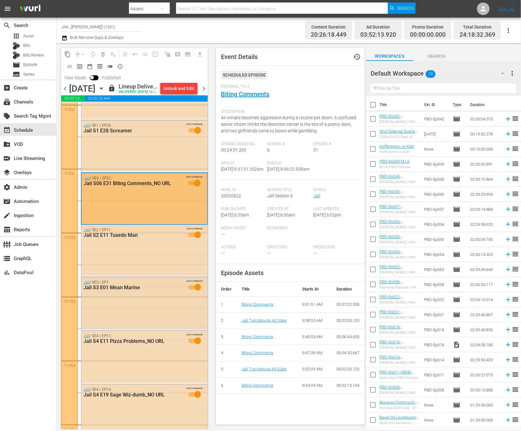
click at [143, 319] on div "Jail / SE3 / EP1: Jail S3 E01 Mean Marine AUTO-SCHEDULED" at bounding box center [144, 303] width 126 height 51
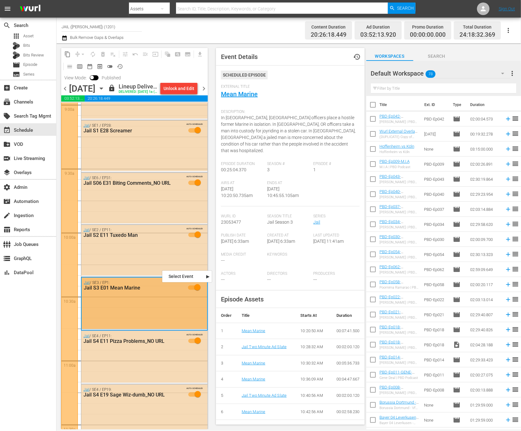
click at [143, 311] on div "Jail / SE3 / EP1: Jail S3 E01 Mean Marine AUTO-SCHEDULED" at bounding box center [145, 303] width 126 height 51
click at [141, 271] on div "Jail / SE2 / EP11: Jail S2 E11 Tuxedo Man AUTO-SCHEDULED" at bounding box center [144, 250] width 126 height 50
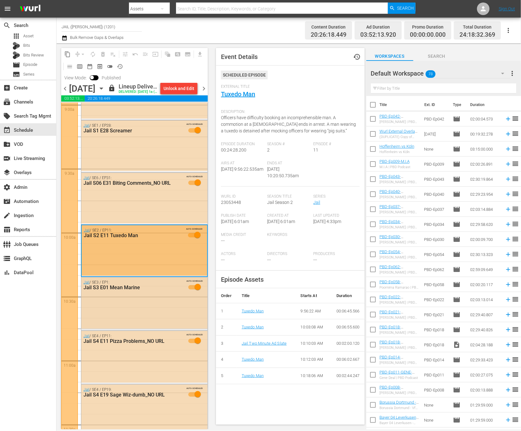
click at [138, 309] on div "Jail / SE3 / EP1: Jail S3 E01 Mean Marine AUTO-SCHEDULED" at bounding box center [144, 303] width 126 height 51
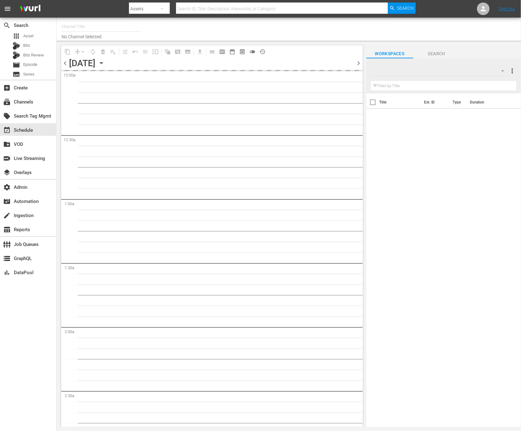
type input "Bondi Vet (1301)"
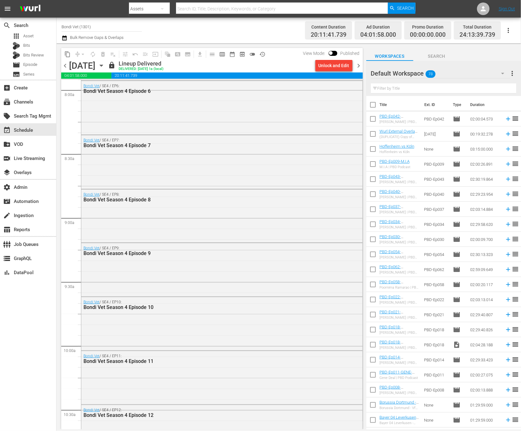
scroll to position [1130, 0]
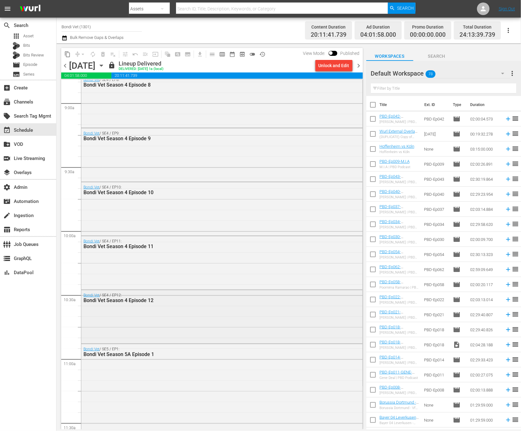
click at [149, 322] on div "Bondi Vet / SE4 / EP12: Bondi Vet Season 4 Episode 12" at bounding box center [221, 316] width 281 height 52
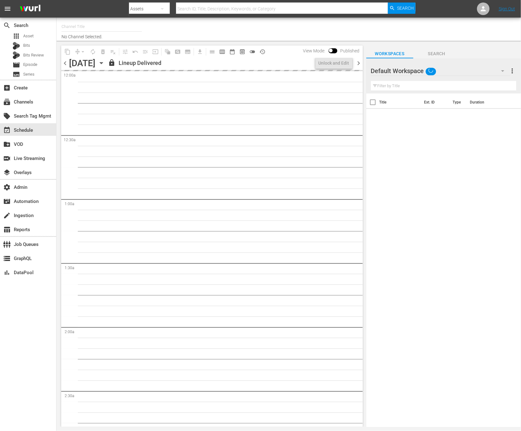
type input "Robot Wars by Mech+ (1413)"
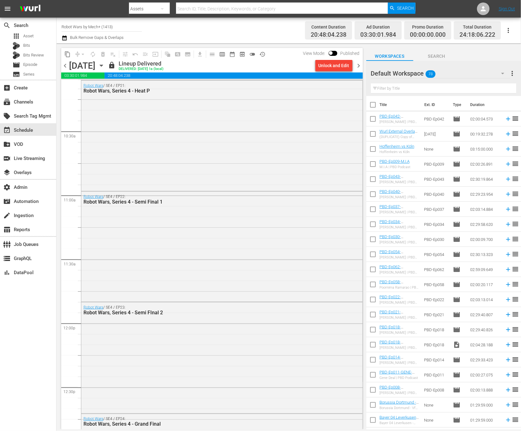
scroll to position [1304, 0]
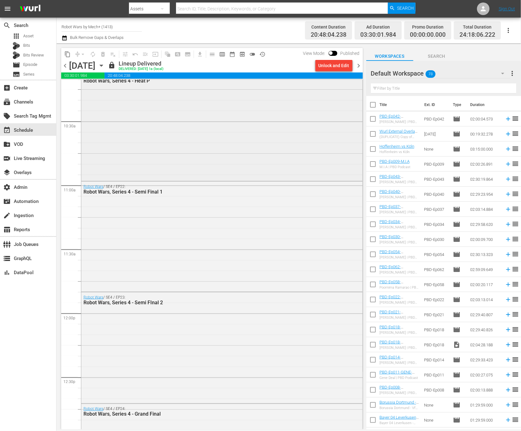
click at [189, 151] on div "Robot Wars / SE4 / EP21: Robot Wars, Series 4 - Heat P" at bounding box center [221, 125] width 281 height 109
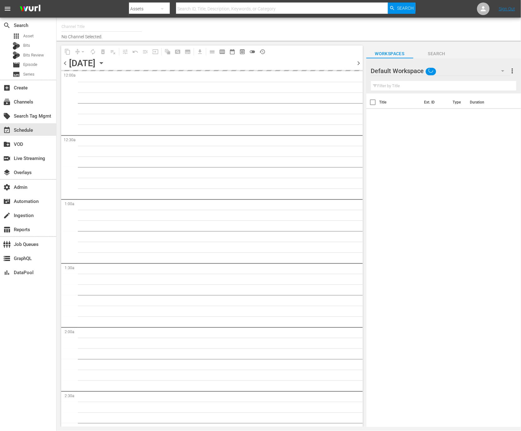
type input "wedotv amor pele selvagem (1849)"
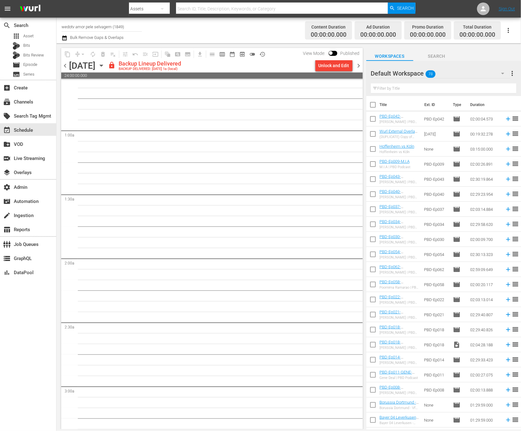
scroll to position [16, 0]
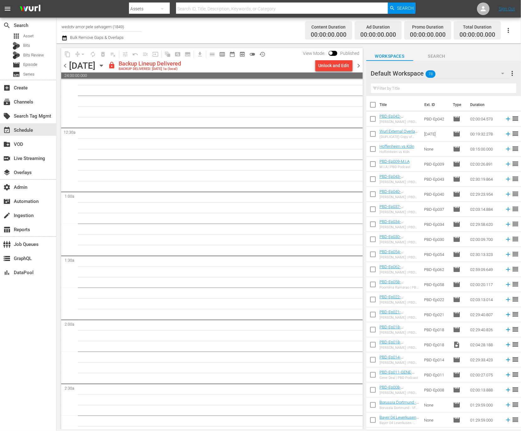
click at [241, 54] on span "preview_outlined" at bounding box center [242, 54] width 6 height 6
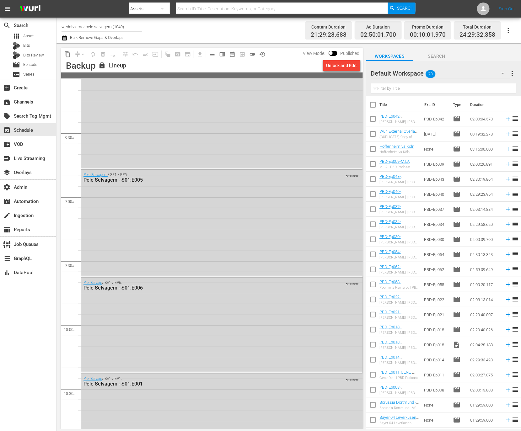
scroll to position [1046, 0]
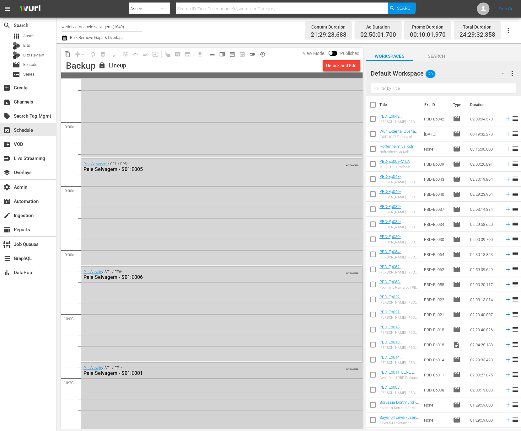
click at [189, 390] on div "Piel Salvaje / SE1 / EP1: Pele Selvagem - S01:E001 AUTO-LOOPED" at bounding box center [221, 419] width 281 height 113
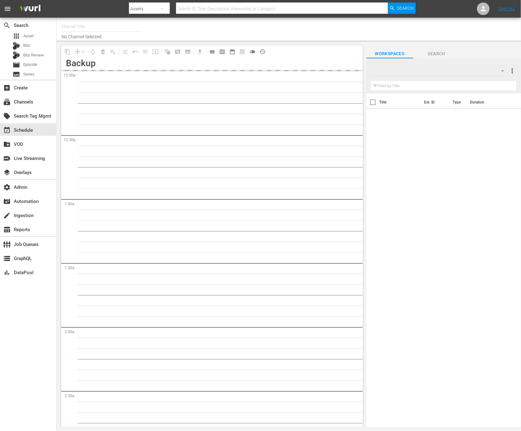
type input "Bondi Vet (1301)"
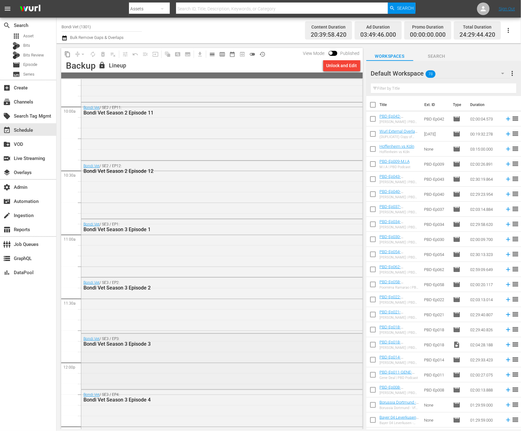
scroll to position [1227, 0]
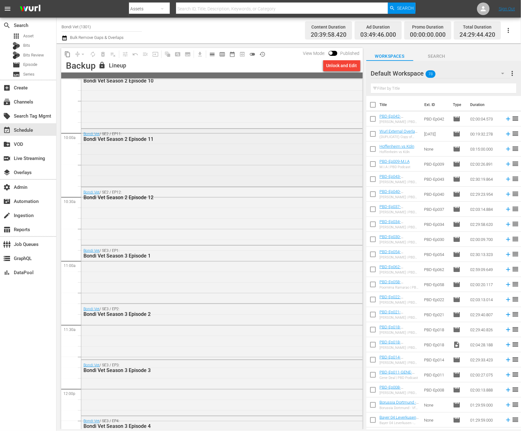
click at [174, 170] on div "Bondi Vet / SE2 / EP11: Bondi Vet Season 2 Episode 11" at bounding box center [221, 157] width 281 height 57
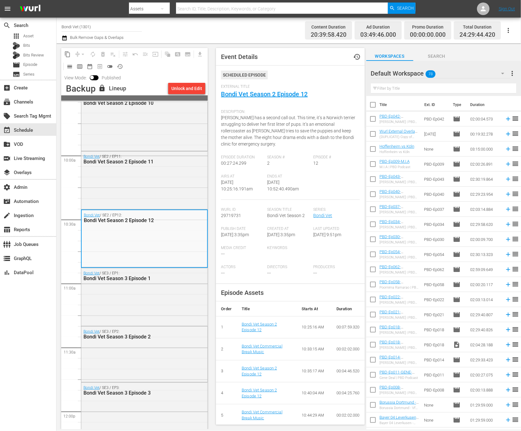
click at [147, 252] on div "Bondi Vet / SE2 / EP12: Bondi Vet Season 2 Episode 12" at bounding box center [145, 238] width 126 height 57
click at [68, 68] on span "calendar_view_day_outlined" at bounding box center [70, 66] width 6 height 6
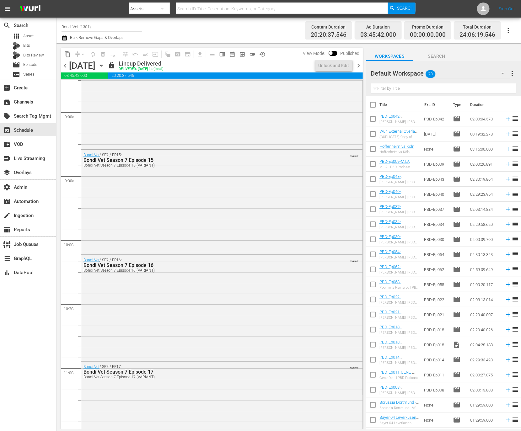
click at [359, 63] on span "chevron_right" at bounding box center [359, 66] width 8 height 8
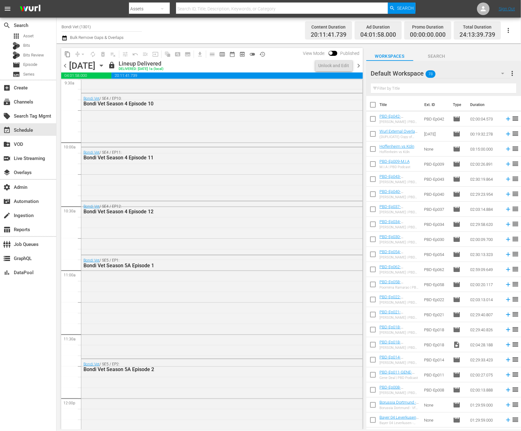
scroll to position [1206, 0]
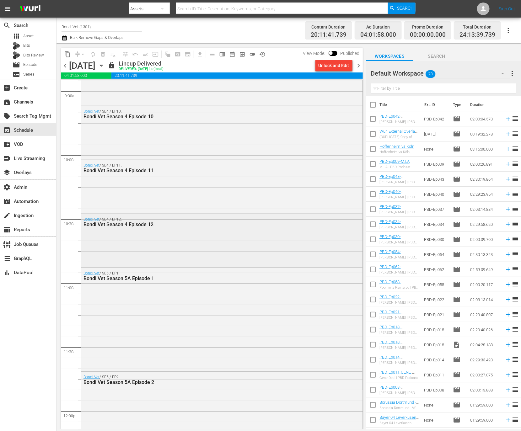
click at [216, 257] on div "Bondi Vet / SE4 / EP12: Bondi Vet Season 4 Episode 12" at bounding box center [221, 240] width 281 height 52
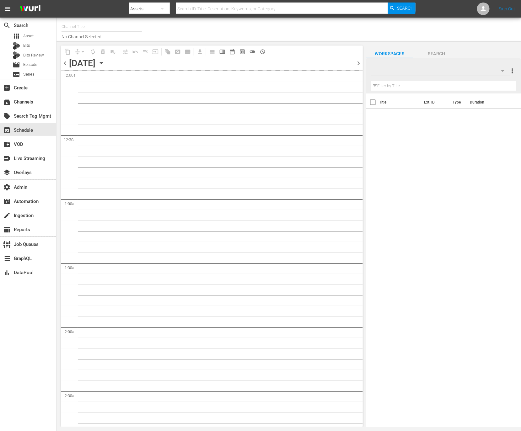
type input "Inside Outside (ANZ) (1907)"
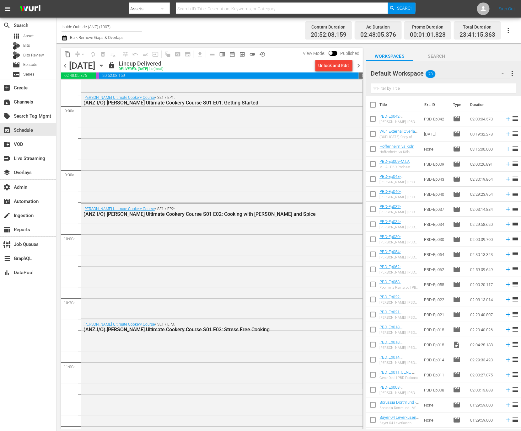
scroll to position [1160, 0]
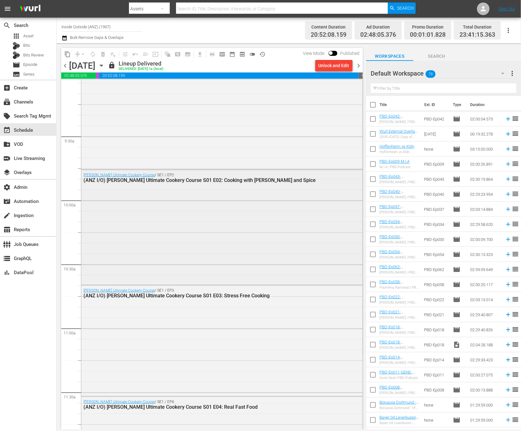
click at [180, 210] on div "Gordon Ramsay’s Ultimate Cookery Course / SE1 / EP2: (ANZ I/O) Gordon Ramsay’s …" at bounding box center [221, 227] width 281 height 114
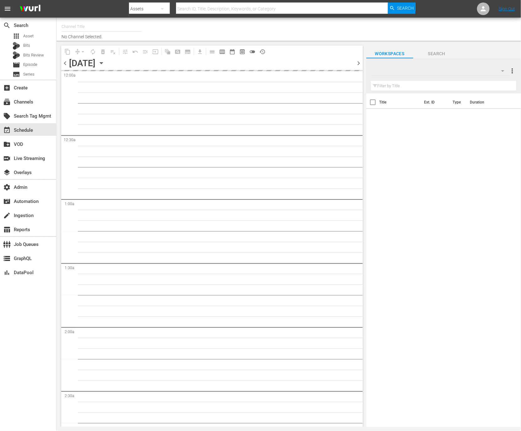
type input "WatchMojo (1109)"
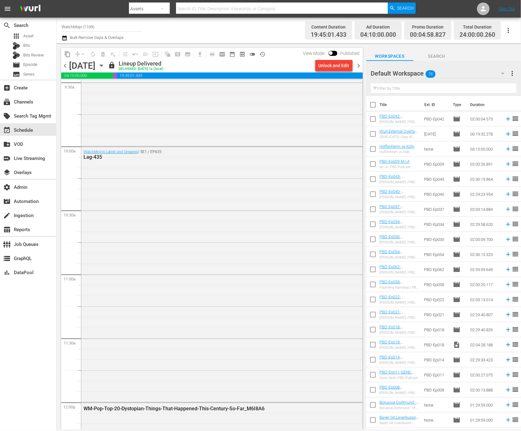
scroll to position [1213, 0]
click at [192, 188] on div "WatchMojo's Latest and Greatest / SE1 / EP435: Lag-435" at bounding box center [221, 276] width 281 height 254
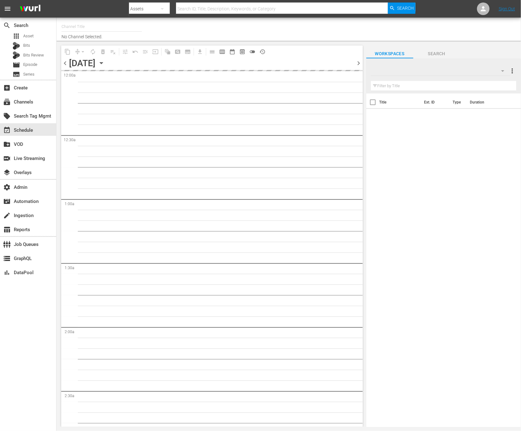
type input "Homes Under the Hammer (1234)"
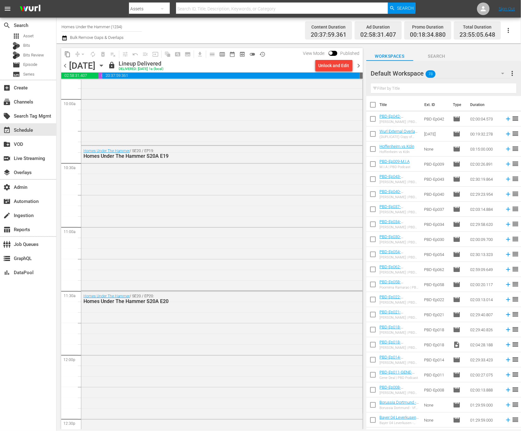
scroll to position [1297, 0]
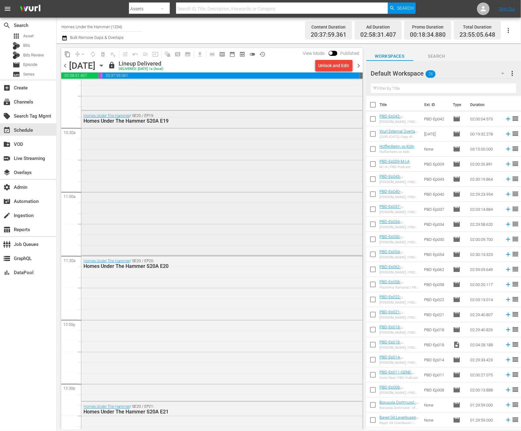
click at [182, 202] on div "Homes Under The Hammer / SE20 / EP19: Homes Under The Hammer S20A E19" at bounding box center [221, 183] width 281 height 144
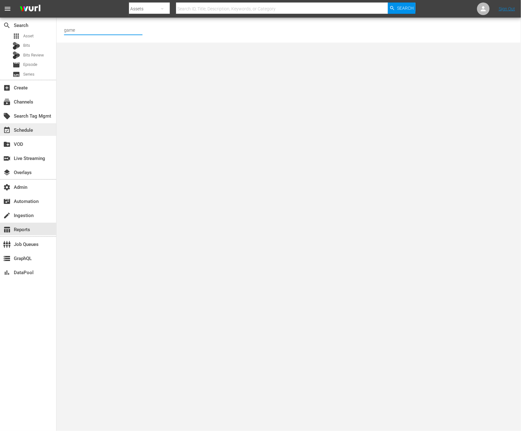
click at [26, 132] on div "event_available Schedule" at bounding box center [17, 130] width 35 height 6
click at [35, 100] on div "subscriptions Channels" at bounding box center [17, 101] width 35 height 6
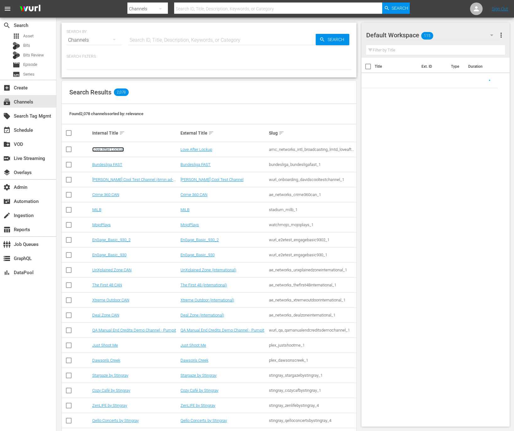
click at [100, 150] on link "Love After Lockup" at bounding box center [108, 149] width 32 height 5
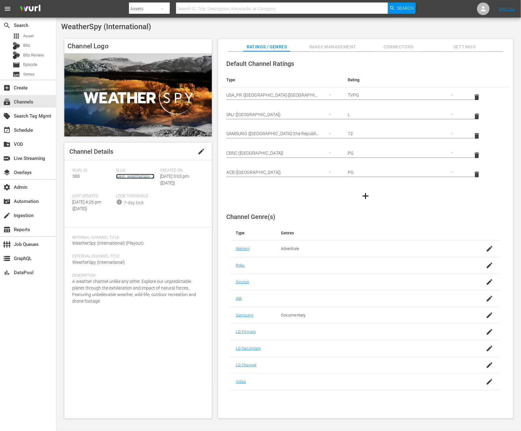
click at [139, 174] on link "jukin_weatherspy_2" at bounding box center [135, 176] width 38 height 5
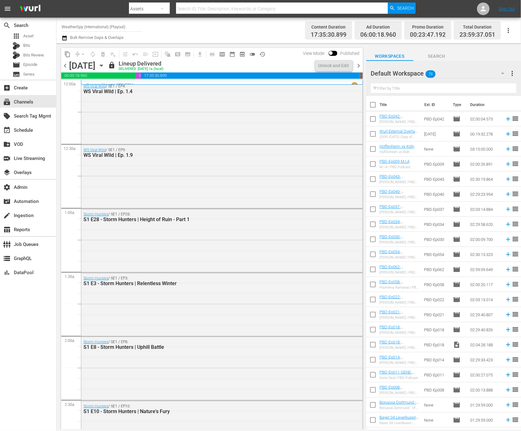
click at [360, 66] on span "chevron_right" at bounding box center [359, 66] width 8 height 8
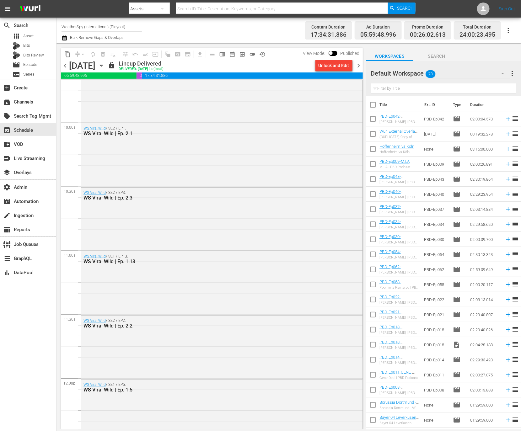
scroll to position [1242, 0]
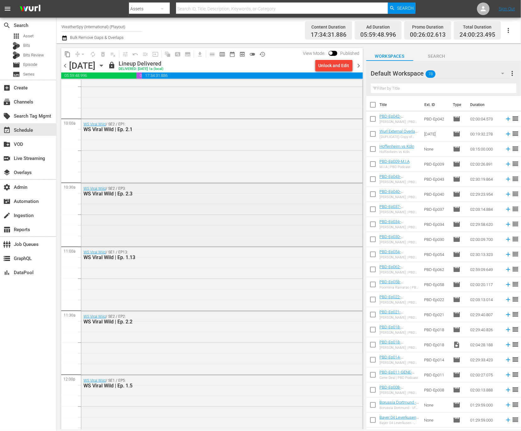
click at [251, 202] on div "WS Viral Wild / SE2 / EP3: WS Viral Wild | Ep. 2.3" at bounding box center [221, 215] width 281 height 62
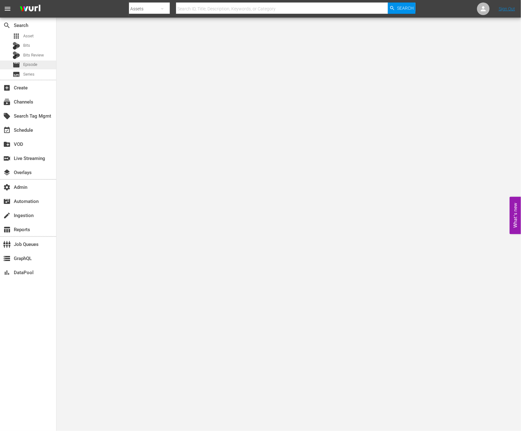
click at [41, 64] on div "movie Episode" at bounding box center [28, 65] width 56 height 9
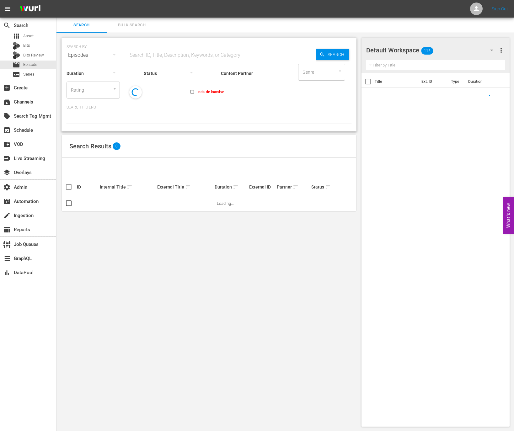
click at [148, 48] on input "text" at bounding box center [222, 55] width 188 height 15
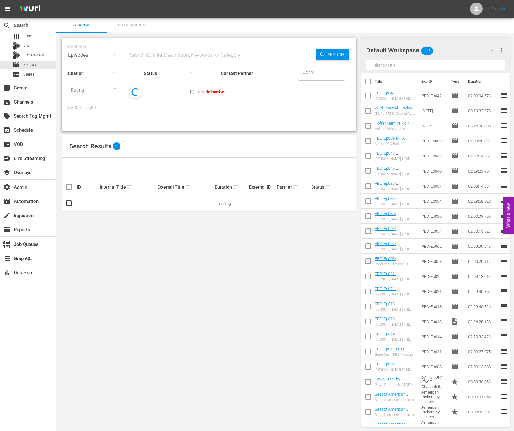
paste input "81026597"
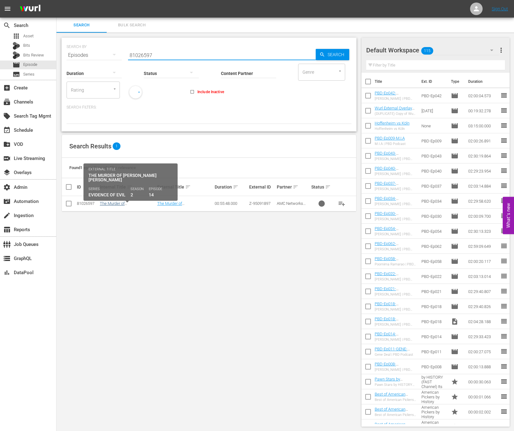
type input "81026597"
click at [130, 203] on link "The Murder of [PERSON_NAME] [PERSON_NAME]" at bounding box center [115, 208] width 30 height 14
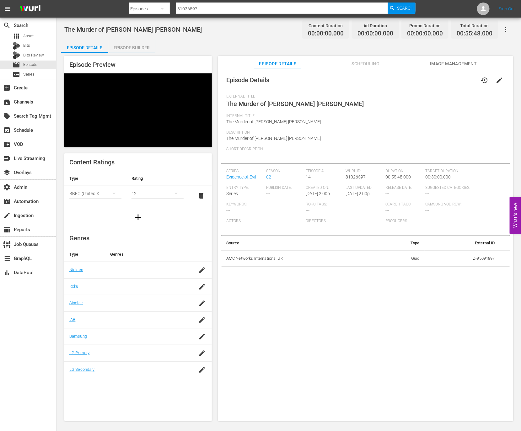
click at [442, 62] on span "Image Management" at bounding box center [453, 64] width 47 height 8
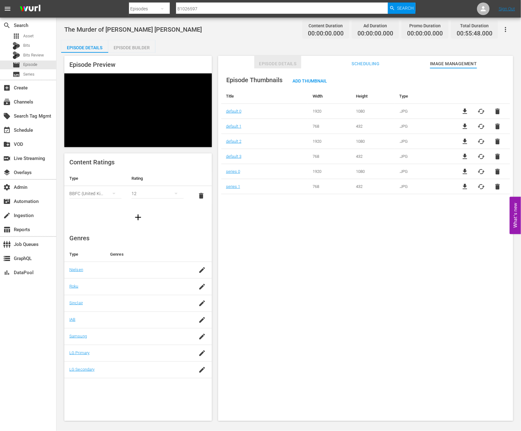
click at [276, 57] on button "Episode Details" at bounding box center [277, 62] width 47 height 13
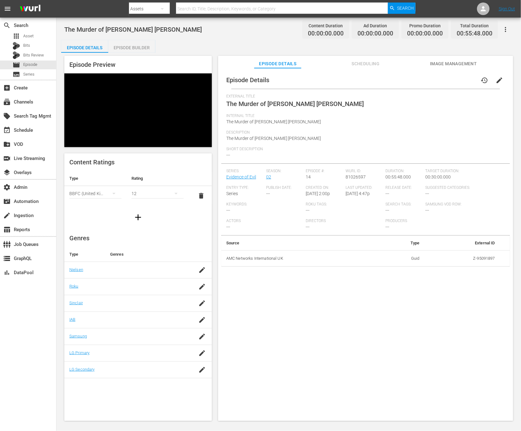
click at [446, 65] on span "Image Management" at bounding box center [453, 64] width 47 height 8
